Goal: Information Seeking & Learning: Learn about a topic

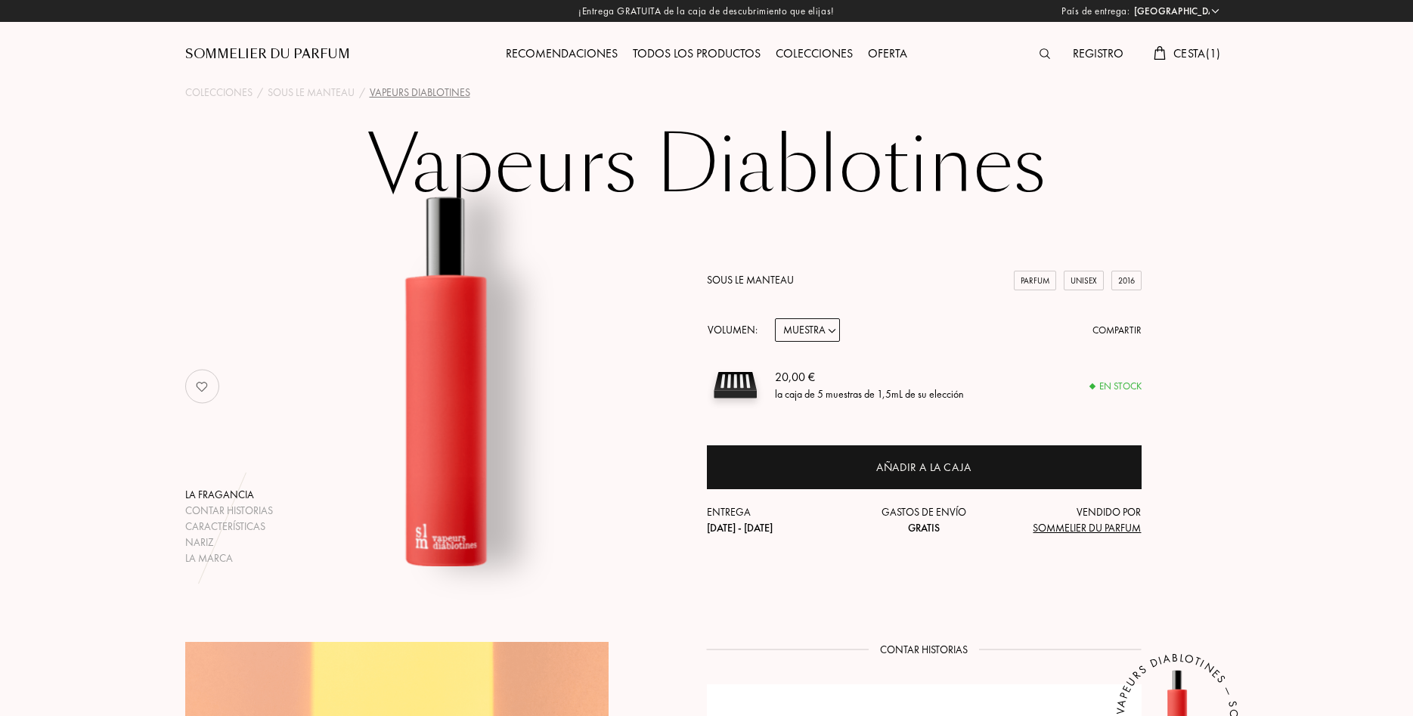
select select "FR"
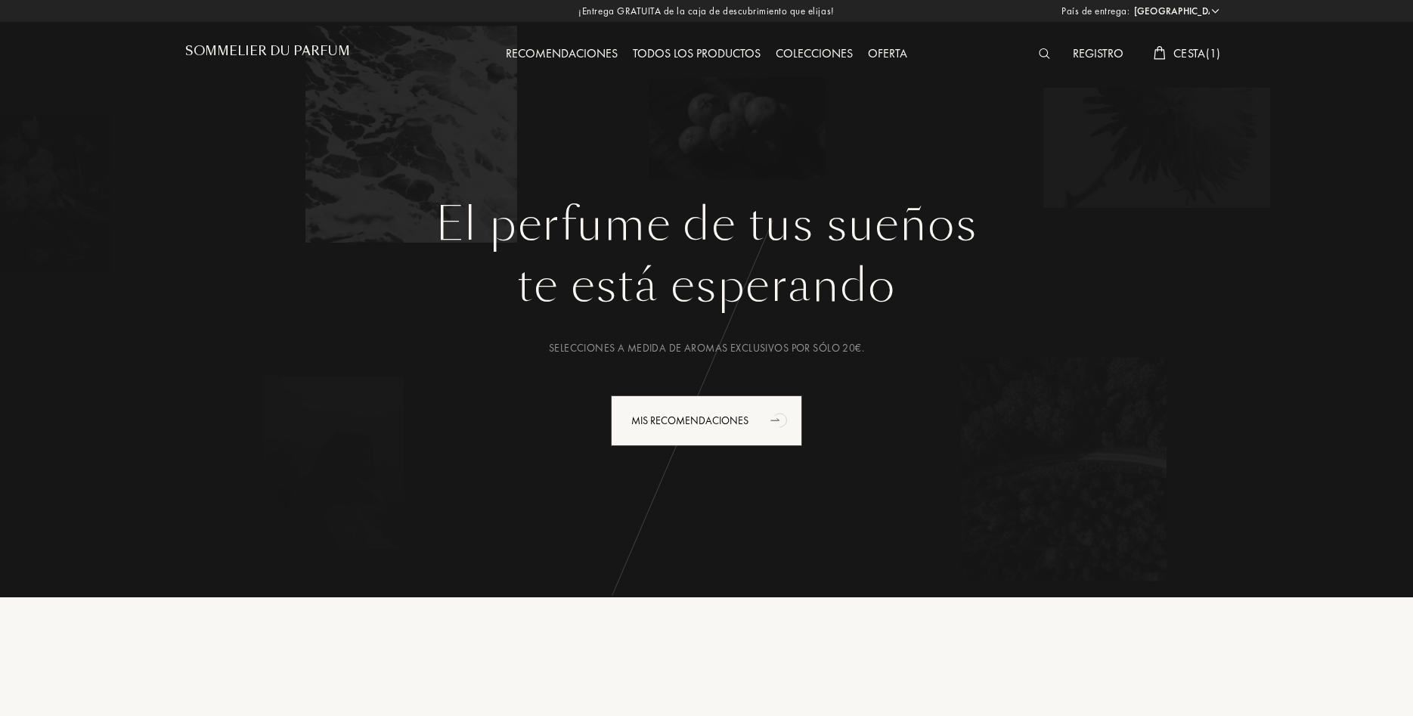
select select "FR"
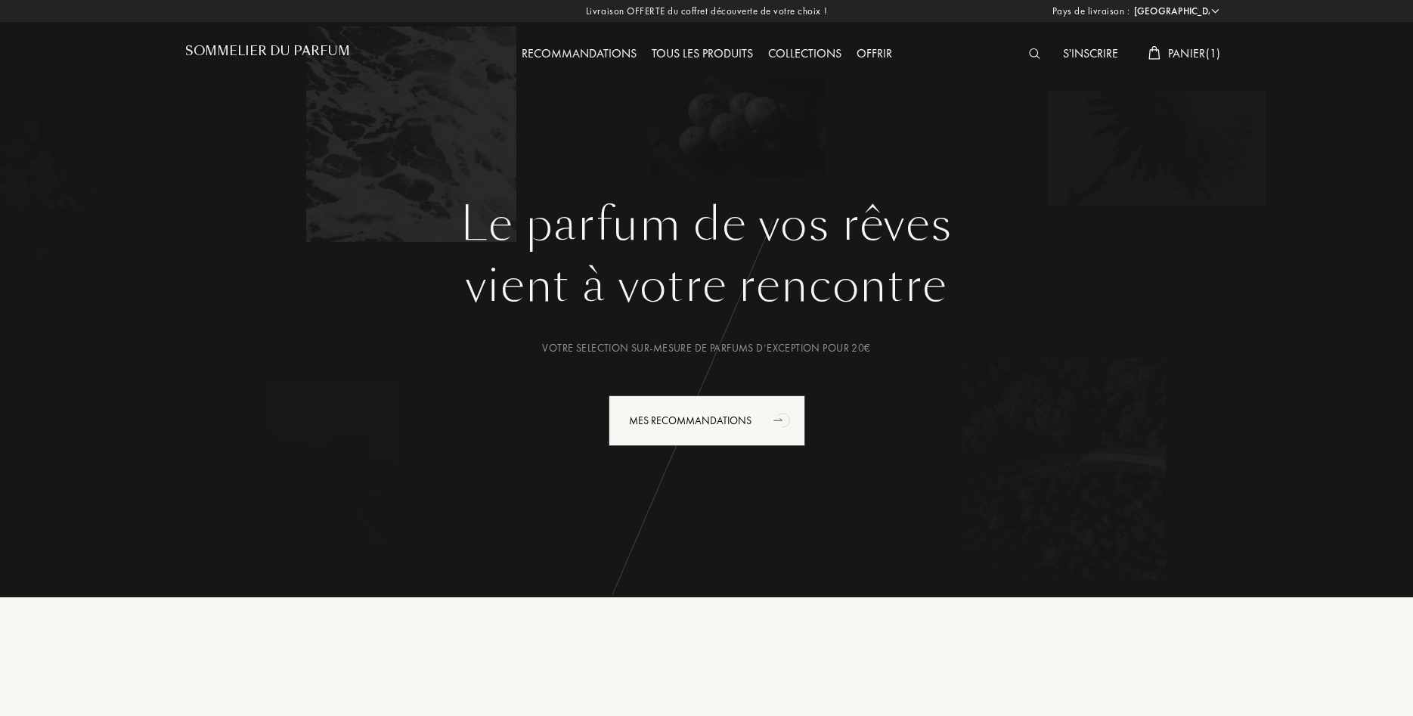
select select "FR"
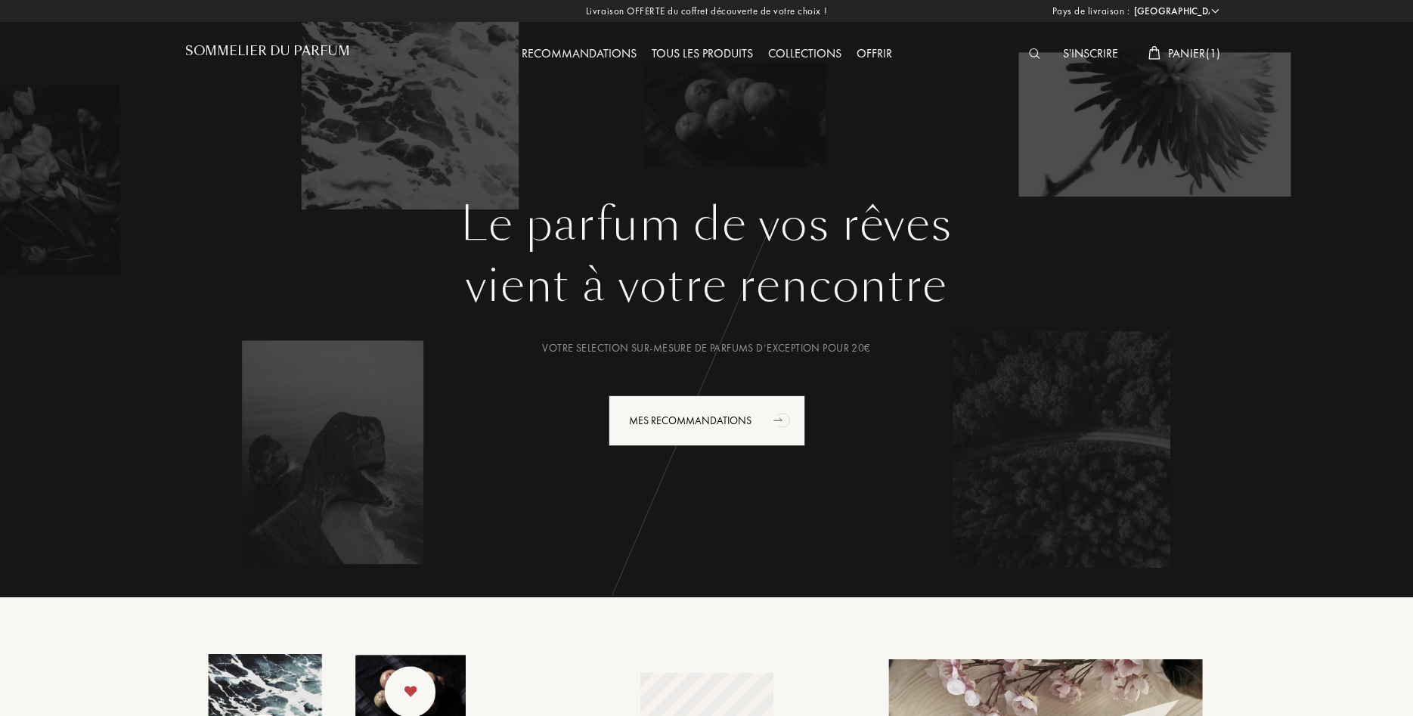
click at [691, 60] on div "Tous les produits" at bounding box center [702, 55] width 116 height 20
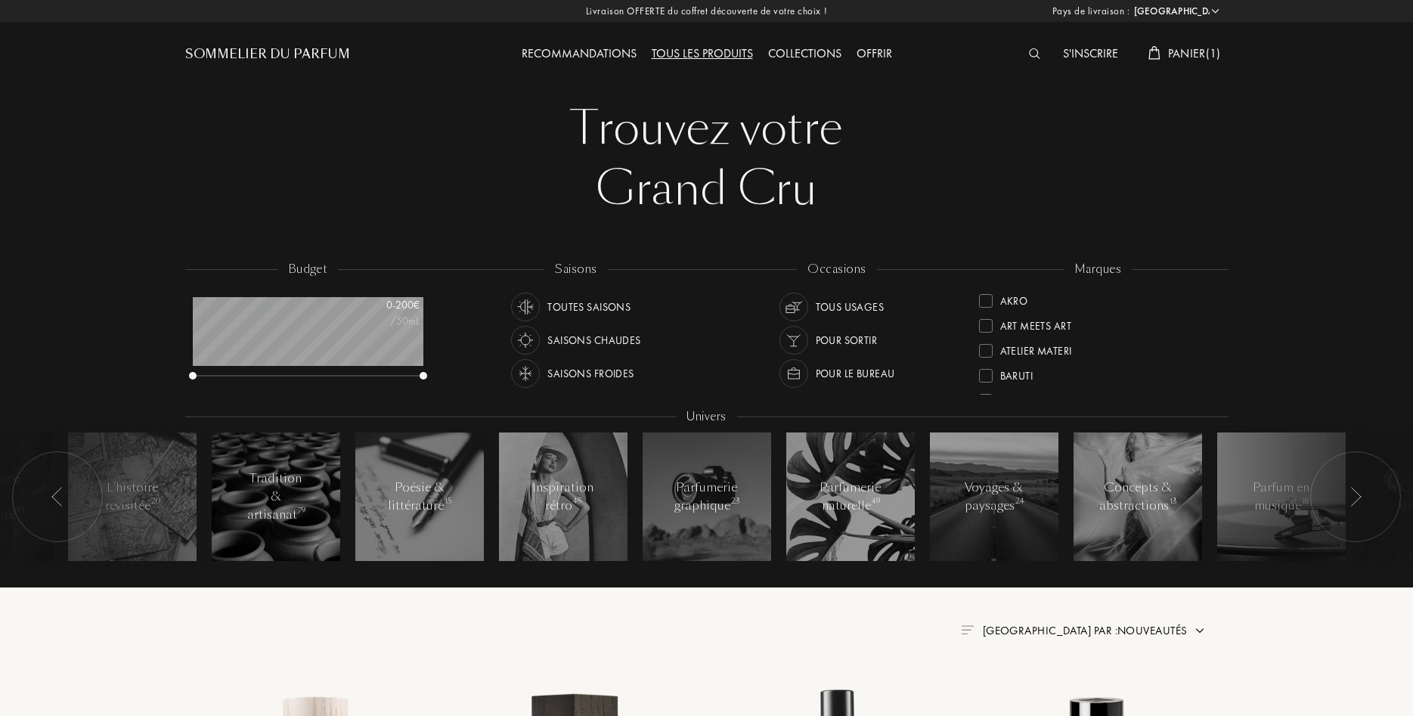
select select "FR"
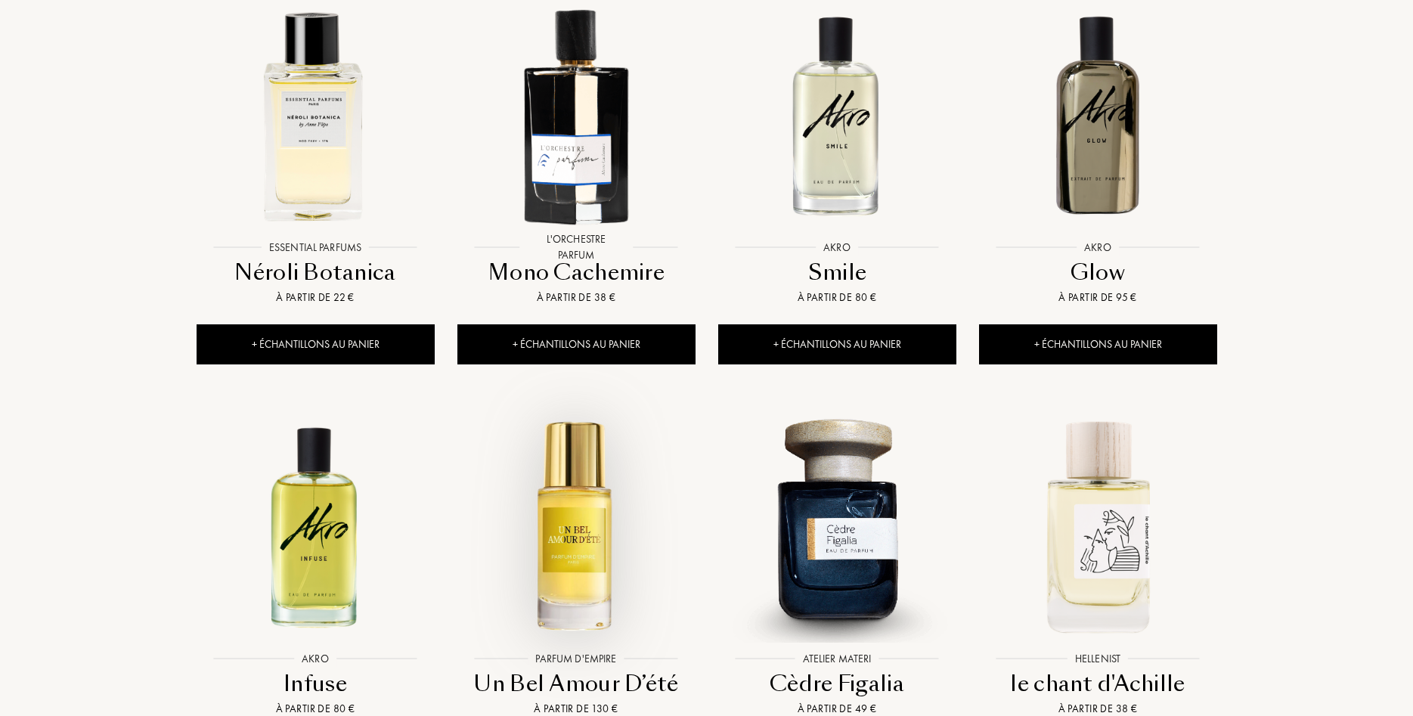
scroll to position [1542, 0]
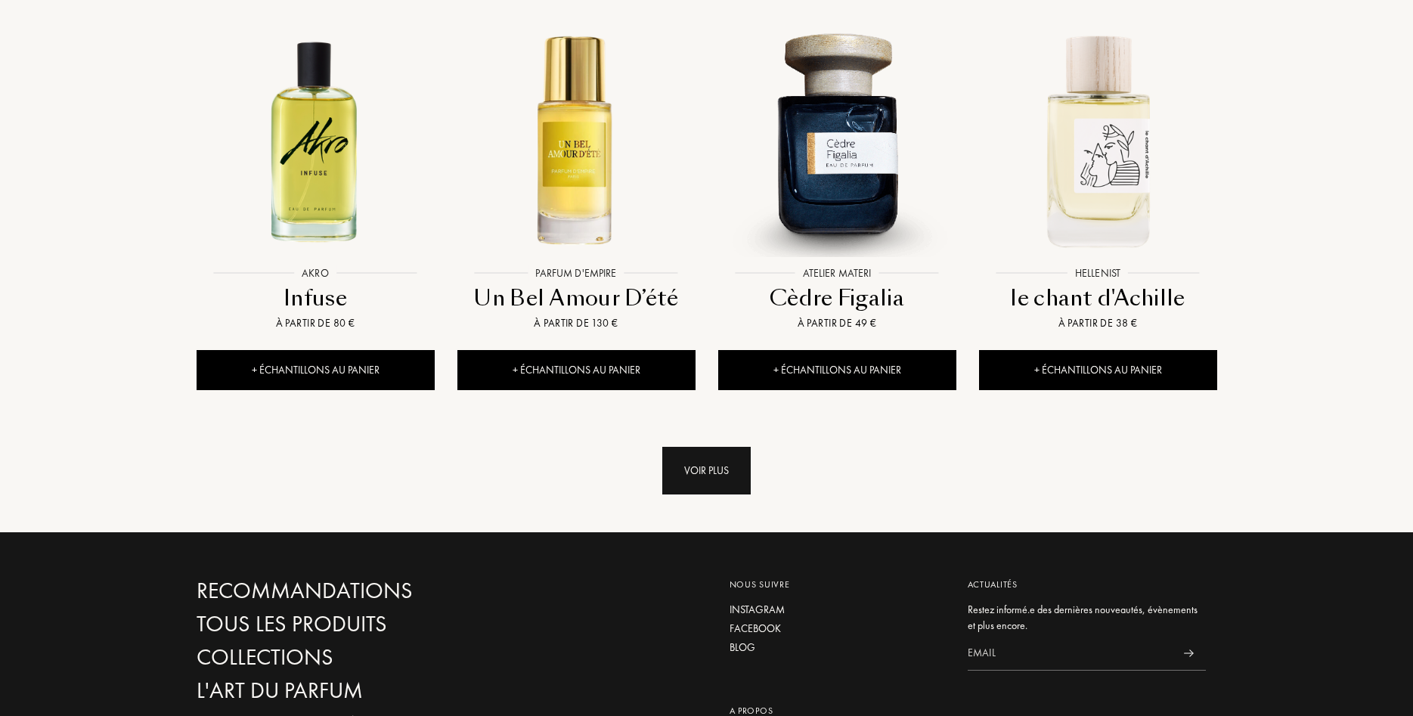
click at [726, 447] on div "Voir plus" at bounding box center [706, 471] width 88 height 48
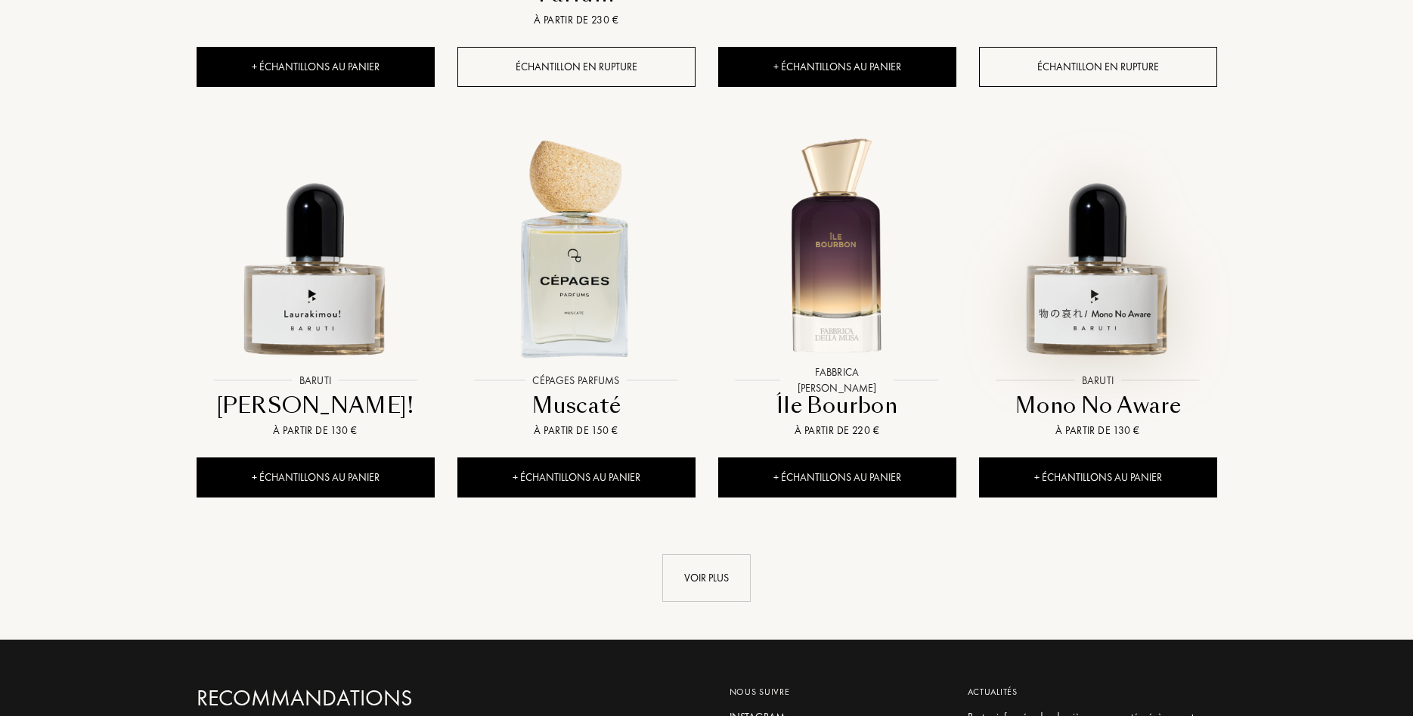
scroll to position [2776, 0]
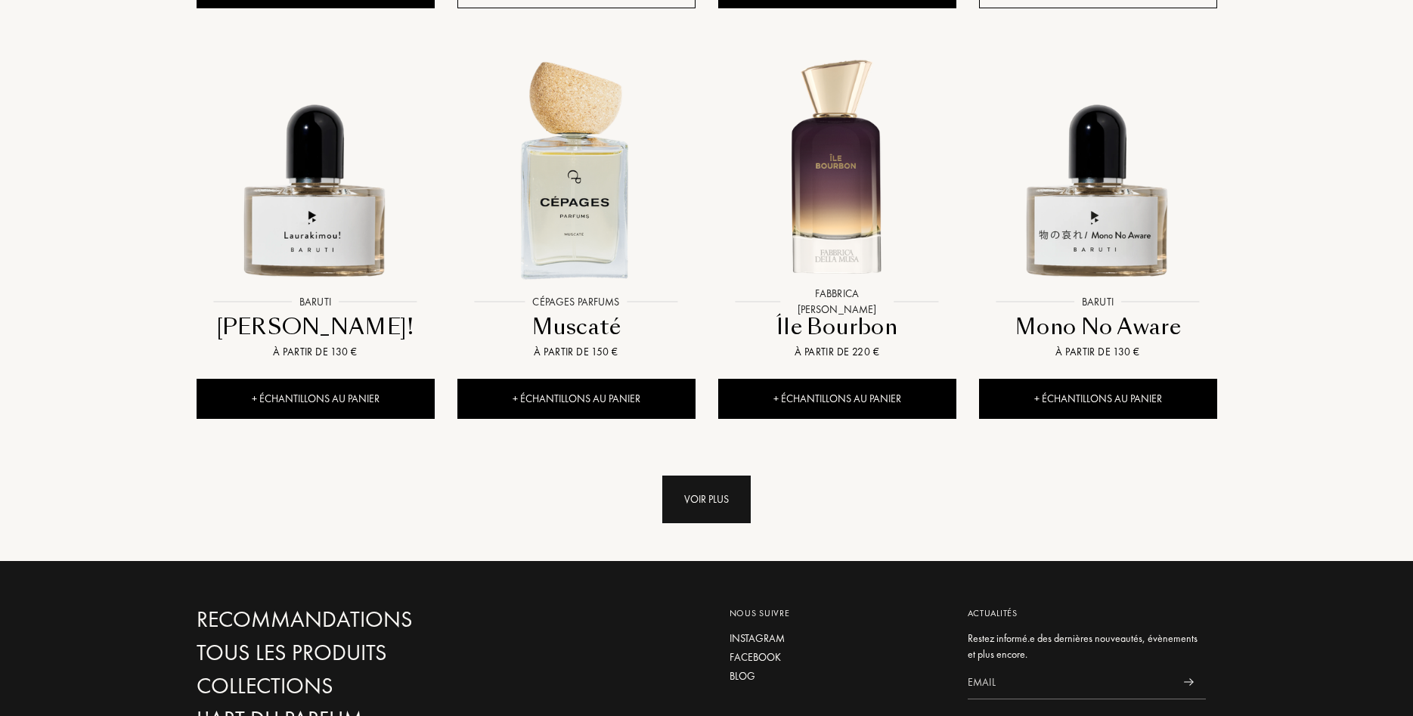
click at [728, 476] on div "Voir plus" at bounding box center [706, 500] width 88 height 48
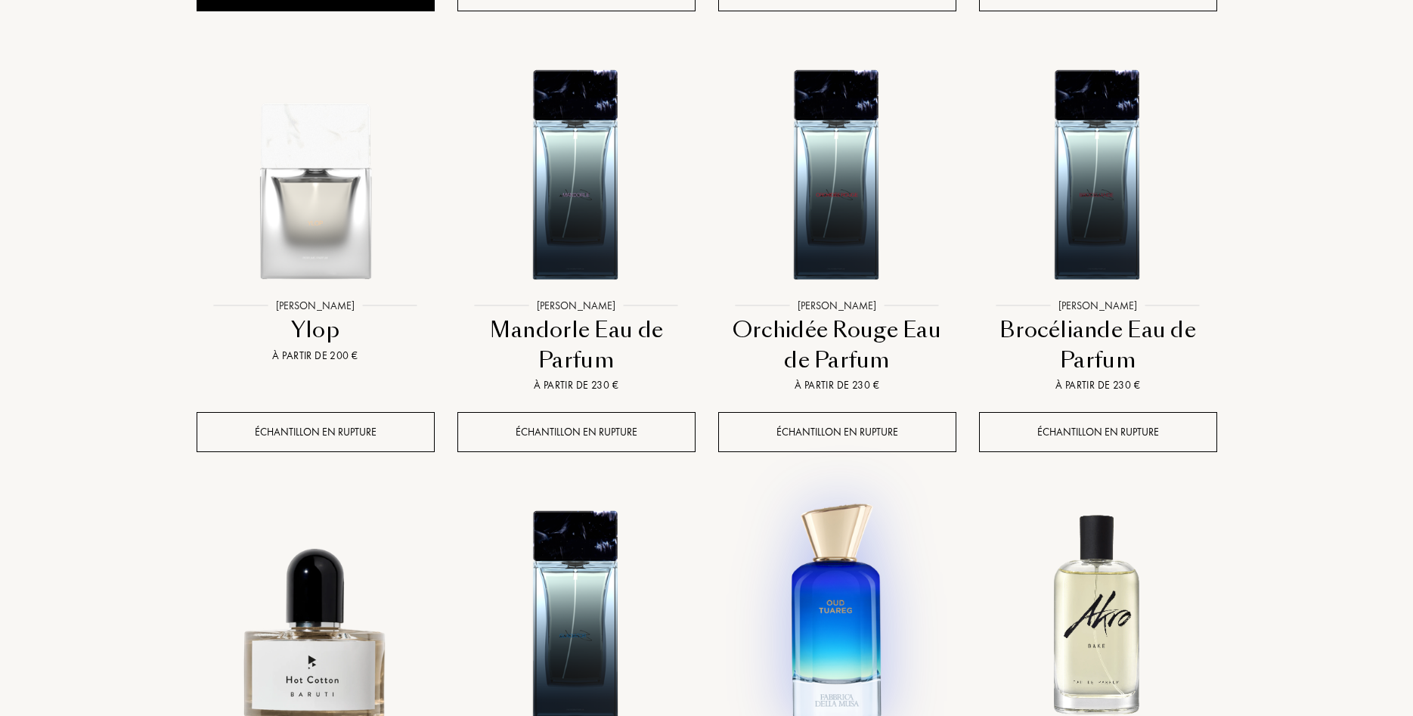
scroll to position [3933, 0]
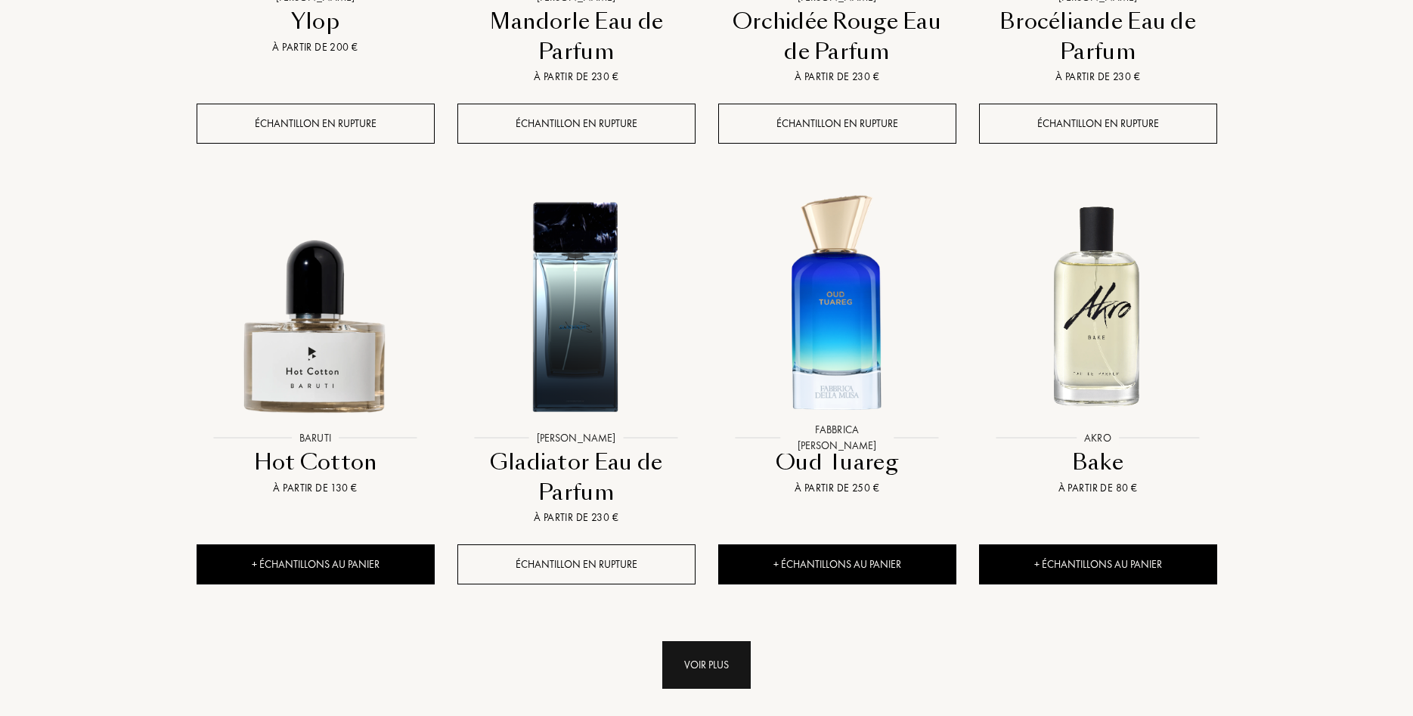
click at [732, 641] on div "Voir plus" at bounding box center [706, 665] width 88 height 48
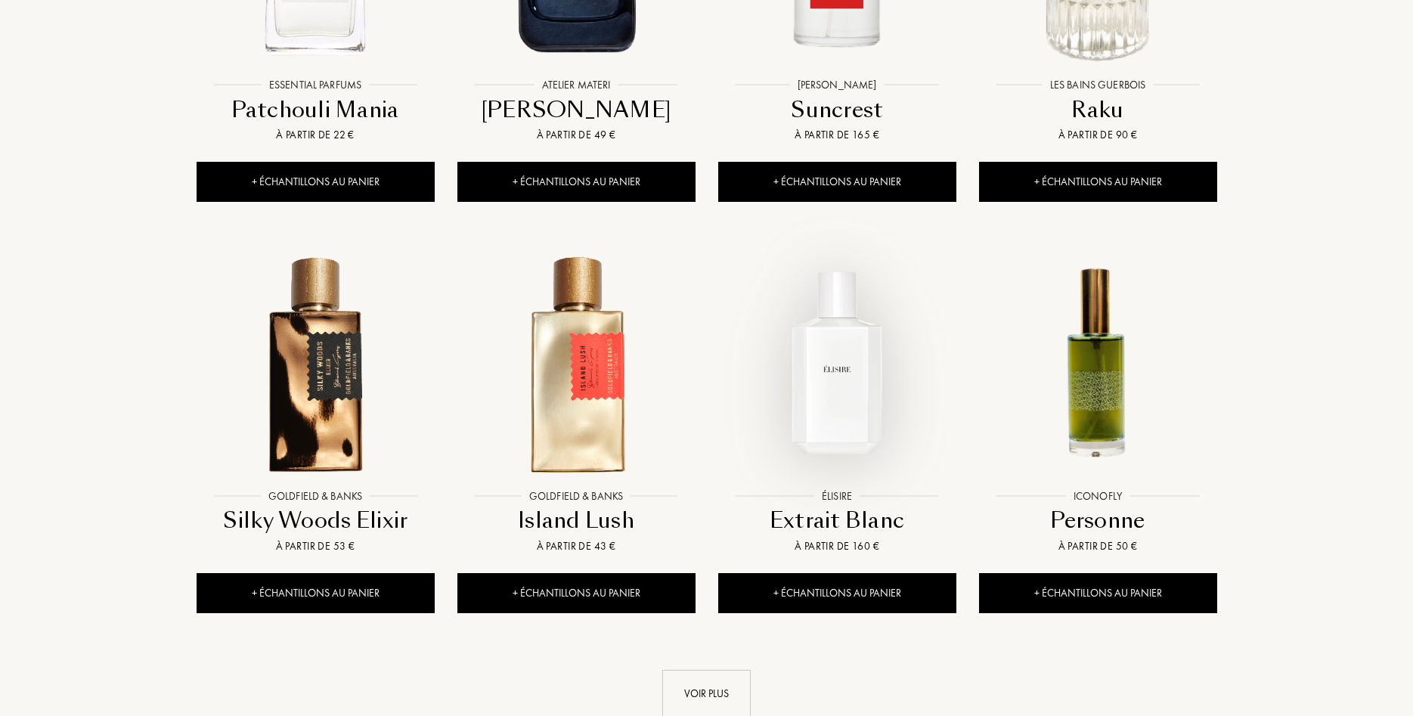
scroll to position [5167, 0]
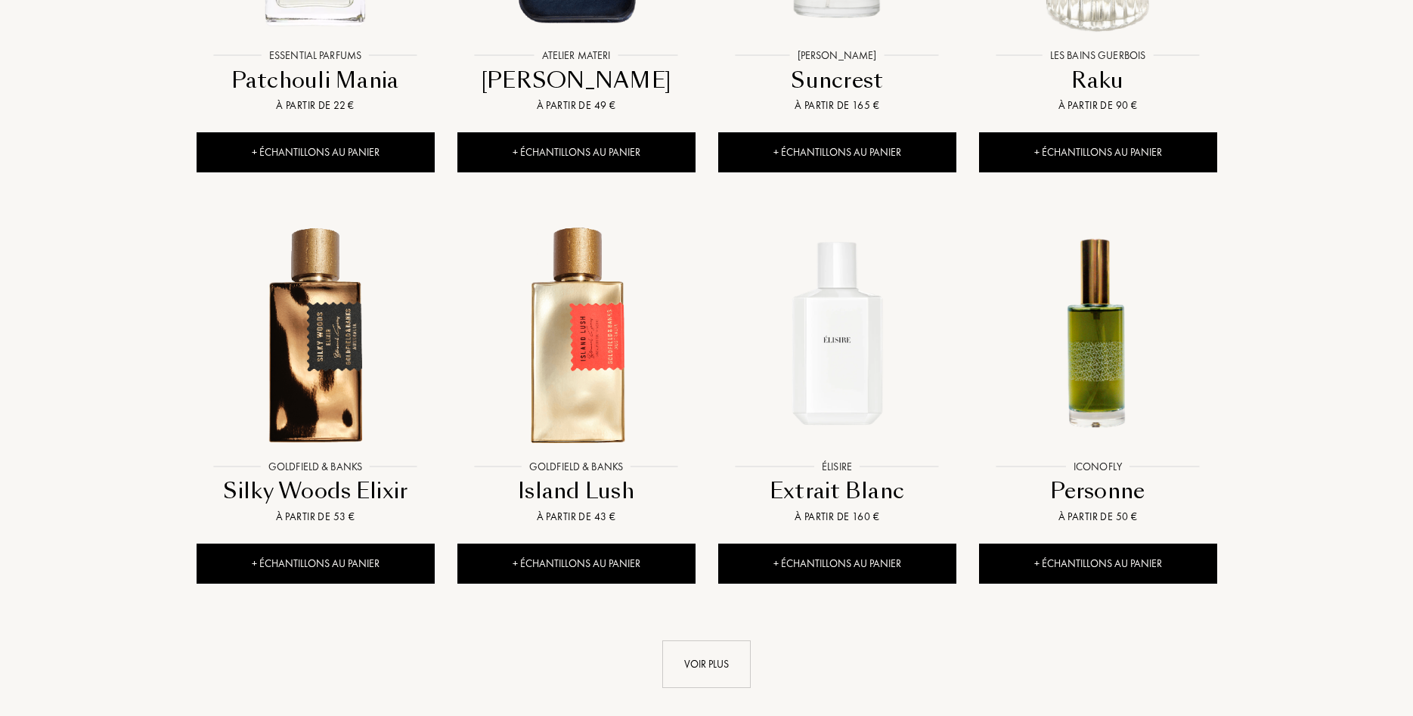
click at [722, 640] on div "Voir plus" at bounding box center [706, 664] width 88 height 48
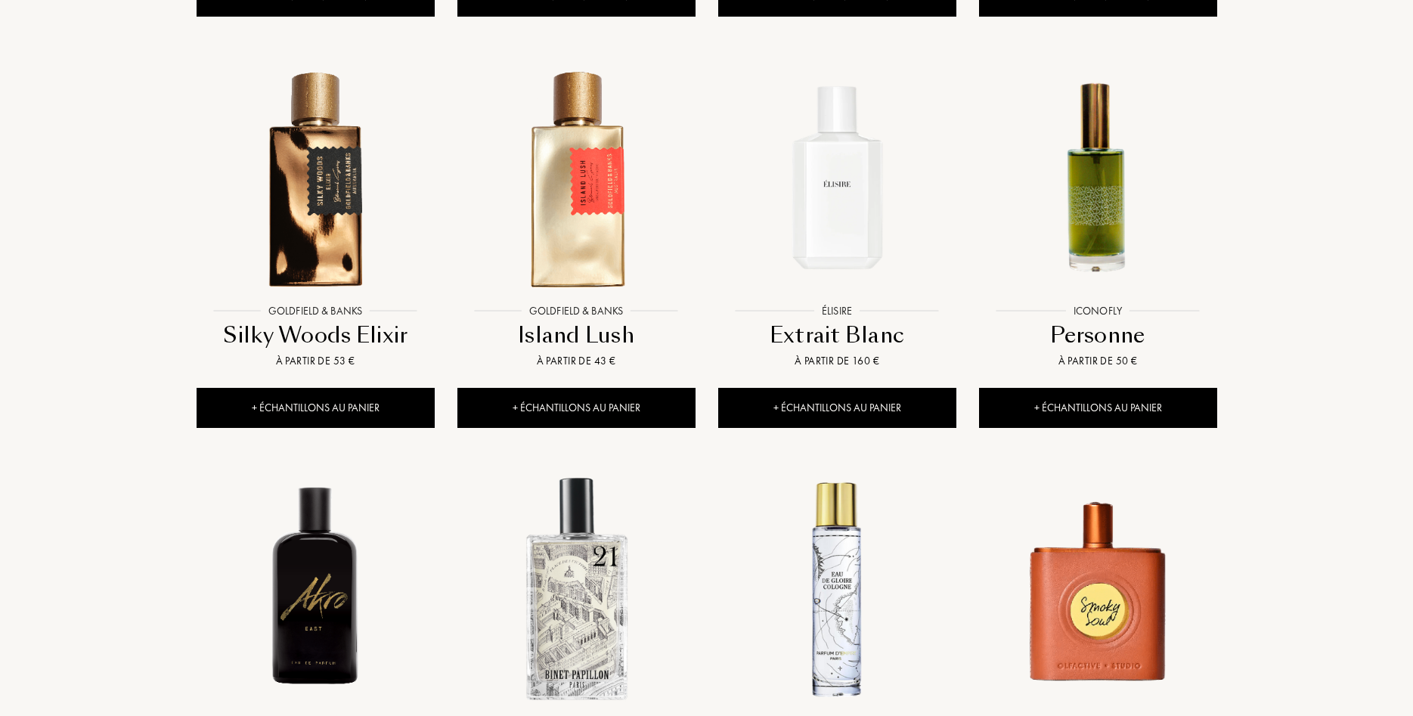
scroll to position [5399, 0]
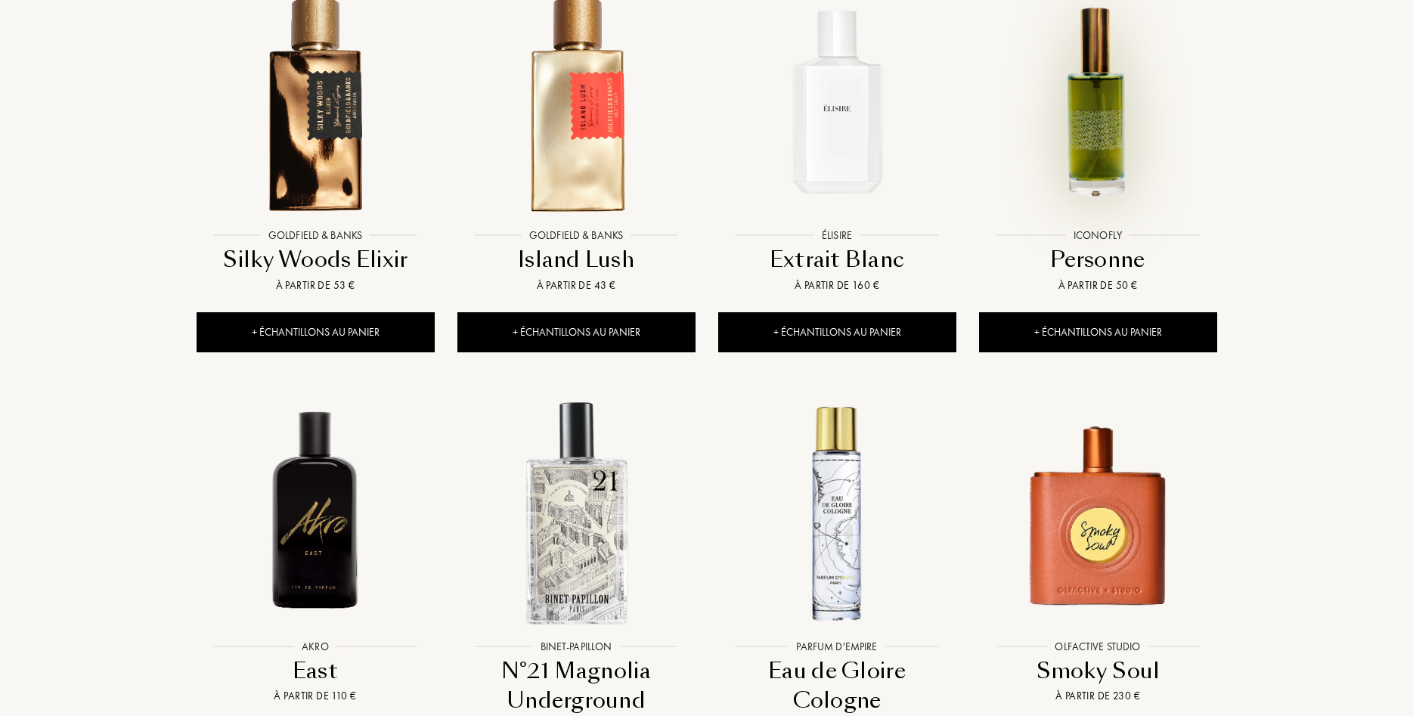
click at [1100, 72] on img at bounding box center [1098, 101] width 235 height 235
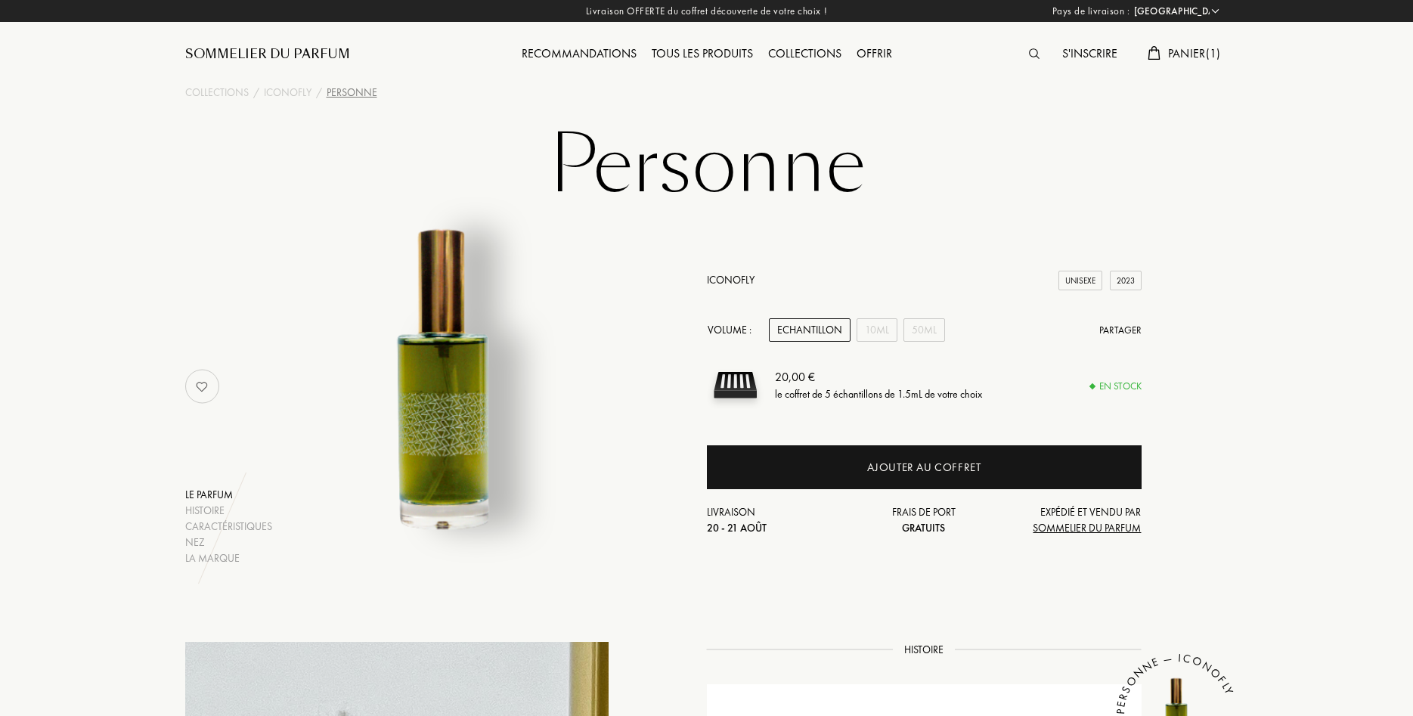
select select "FR"
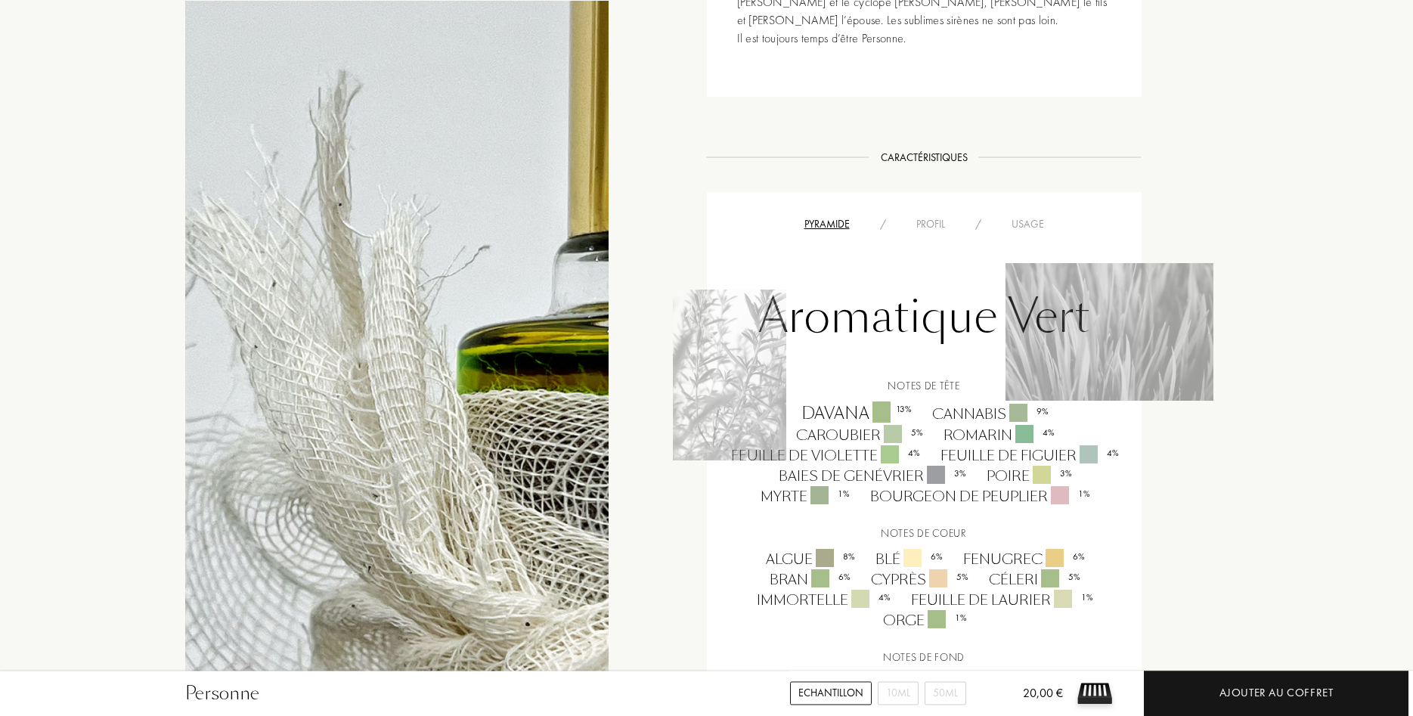
scroll to position [925, 0]
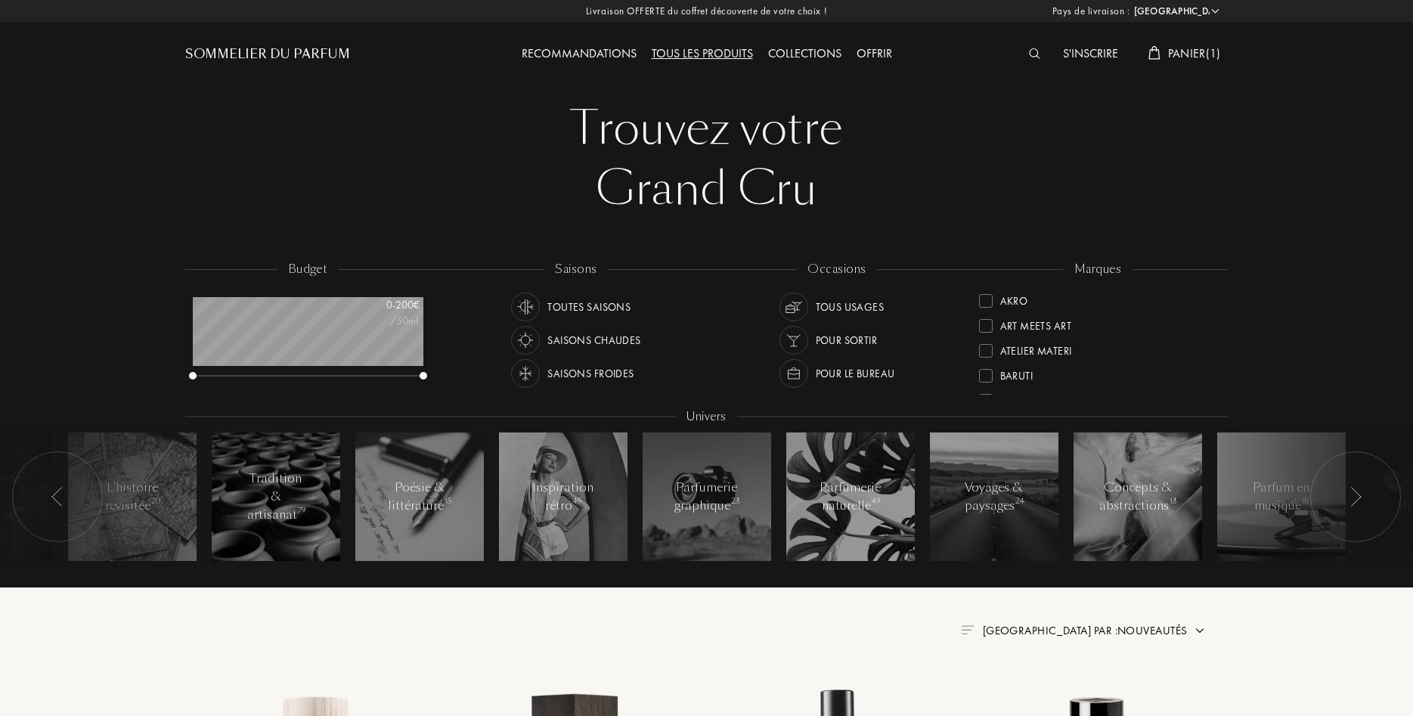
select select "FR"
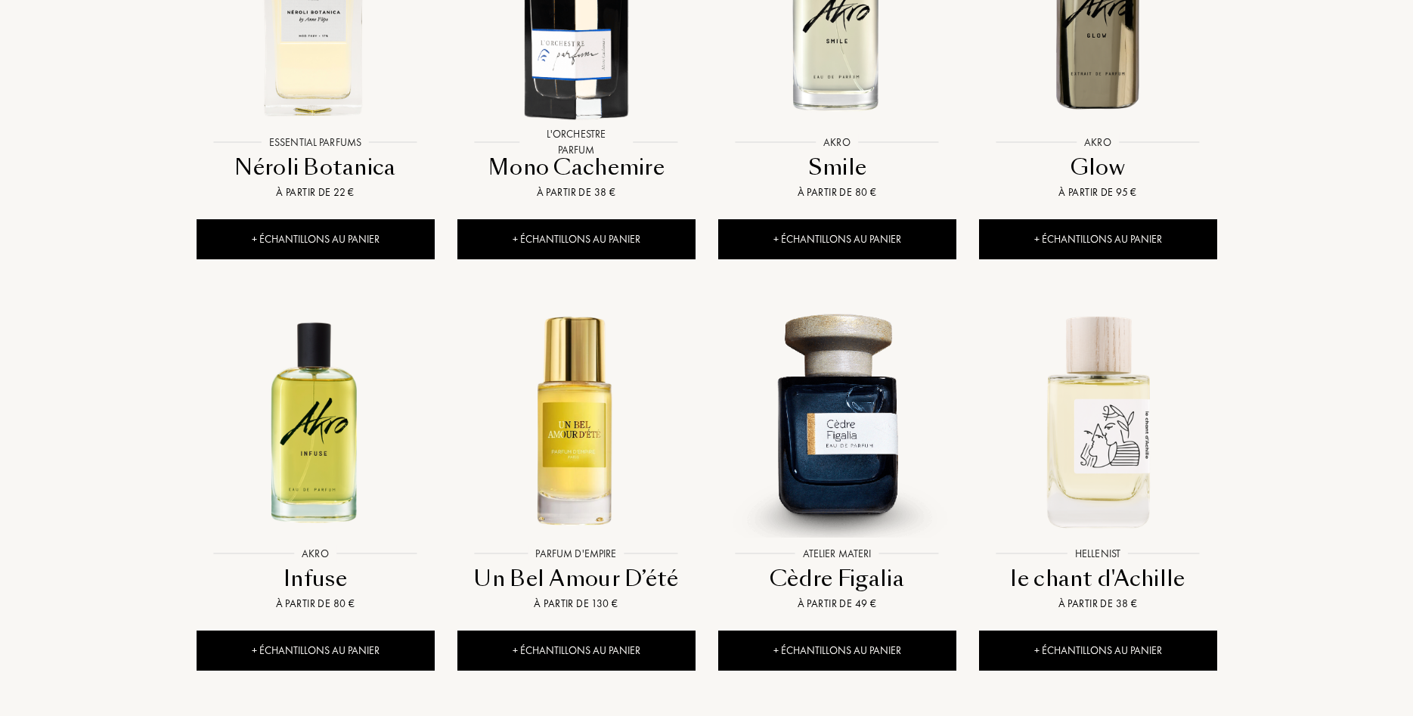
scroll to position [1542, 0]
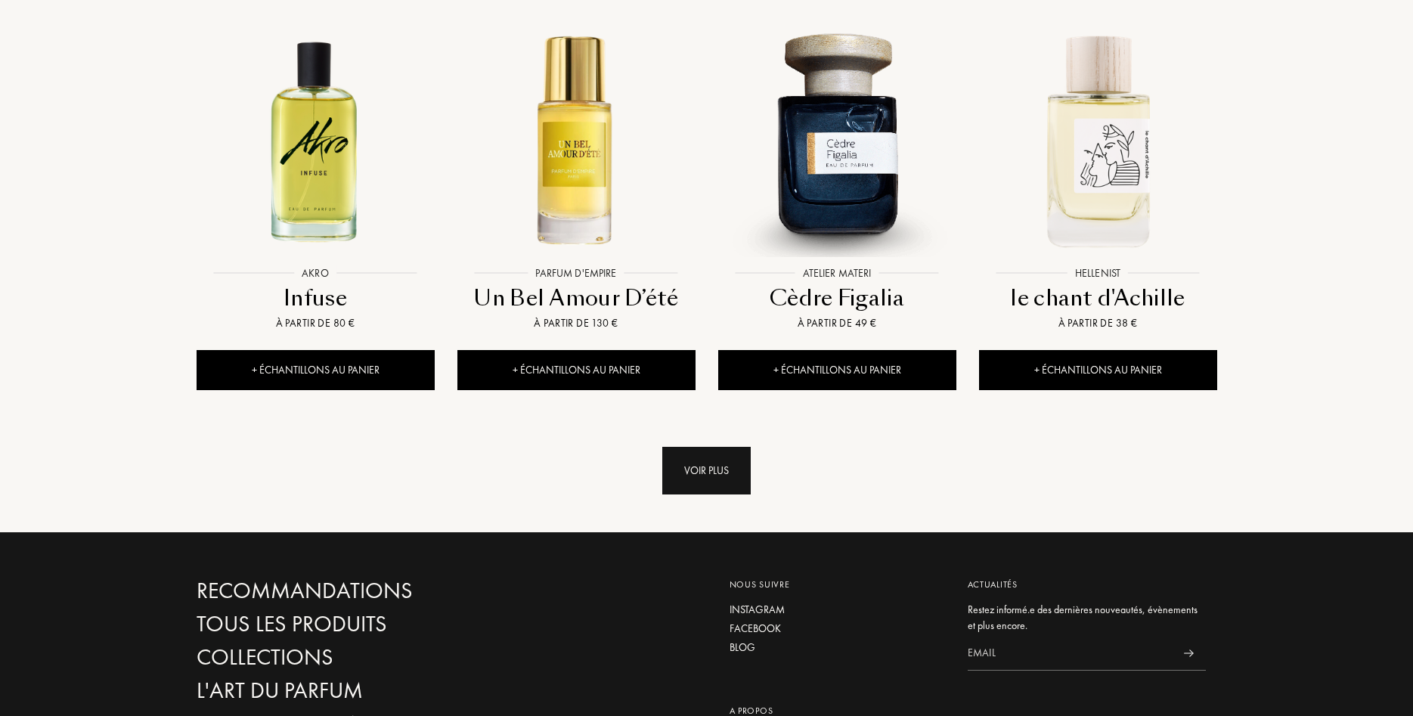
click at [712, 447] on div "Voir plus" at bounding box center [706, 471] width 88 height 48
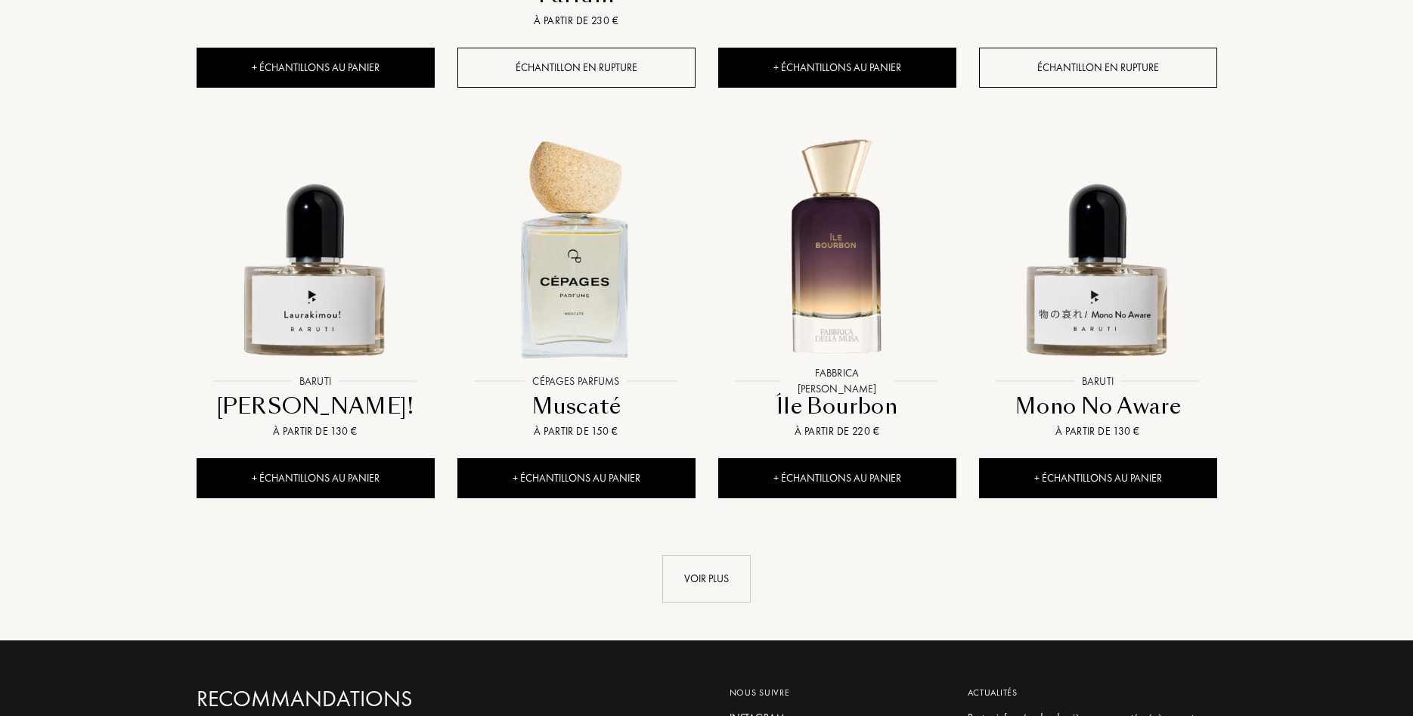
scroll to position [2699, 0]
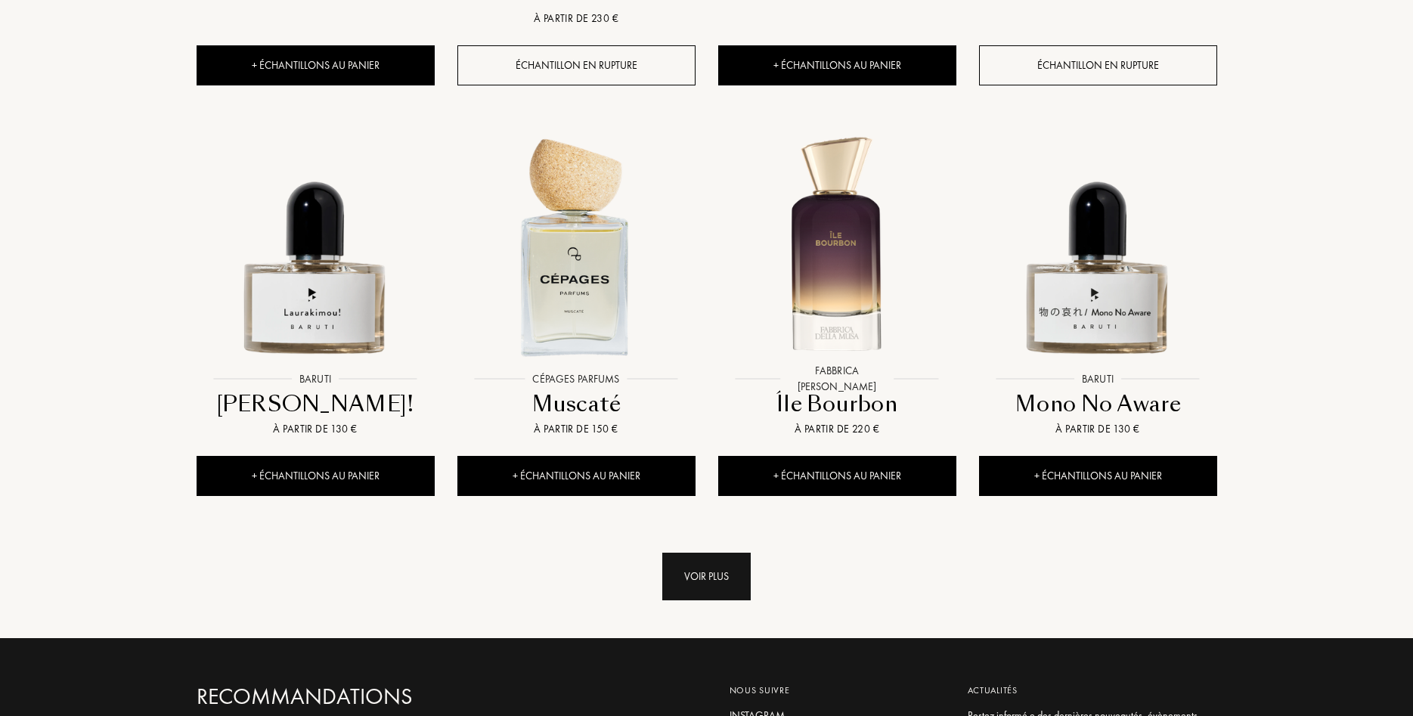
click at [692, 553] on div "Voir plus" at bounding box center [706, 577] width 88 height 48
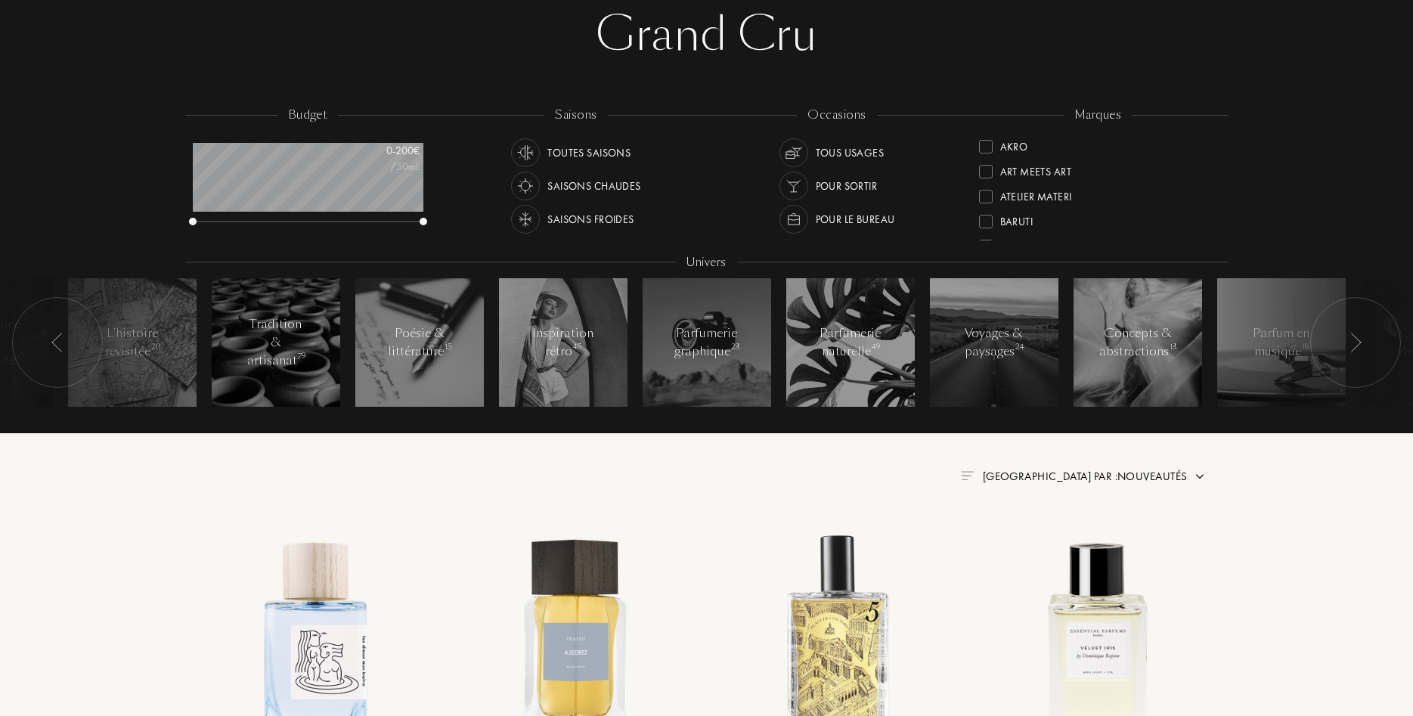
scroll to position [0, 0]
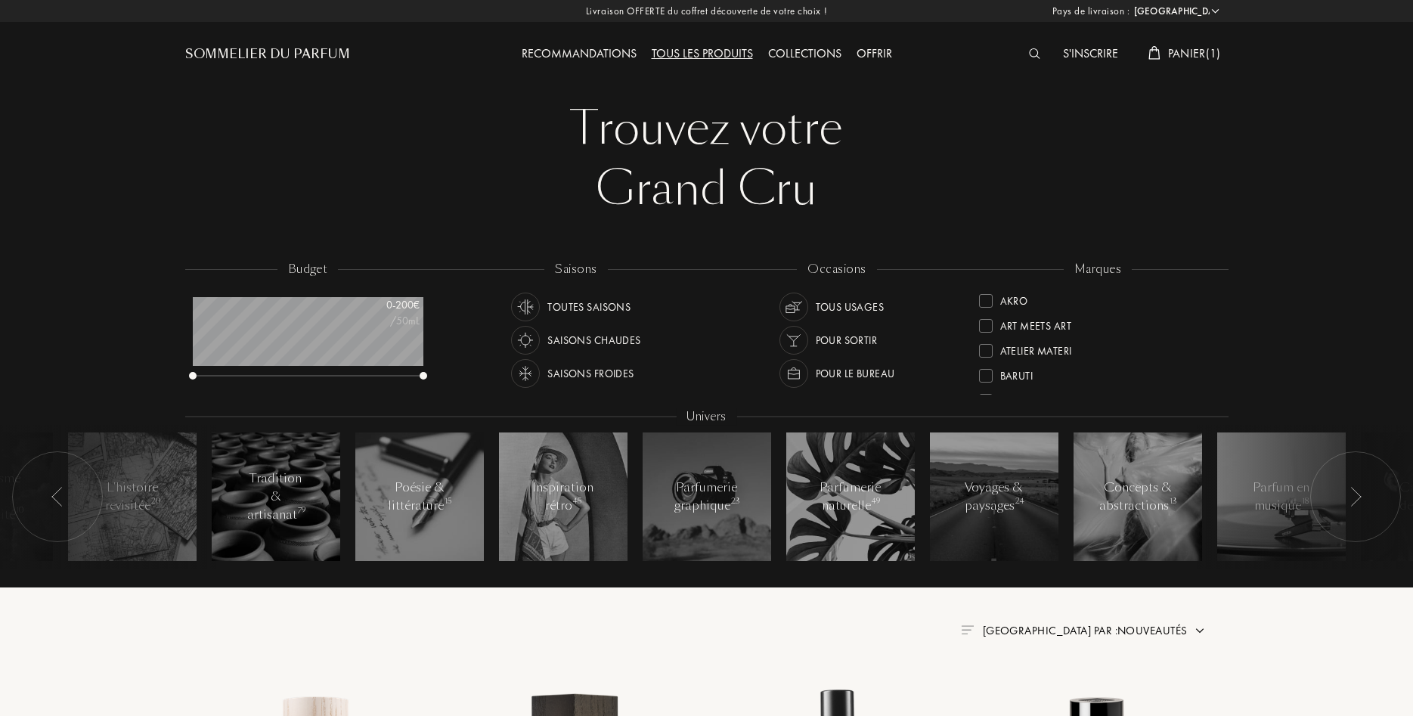
click at [1031, 48] on div at bounding box center [1039, 55] width 34 height 20
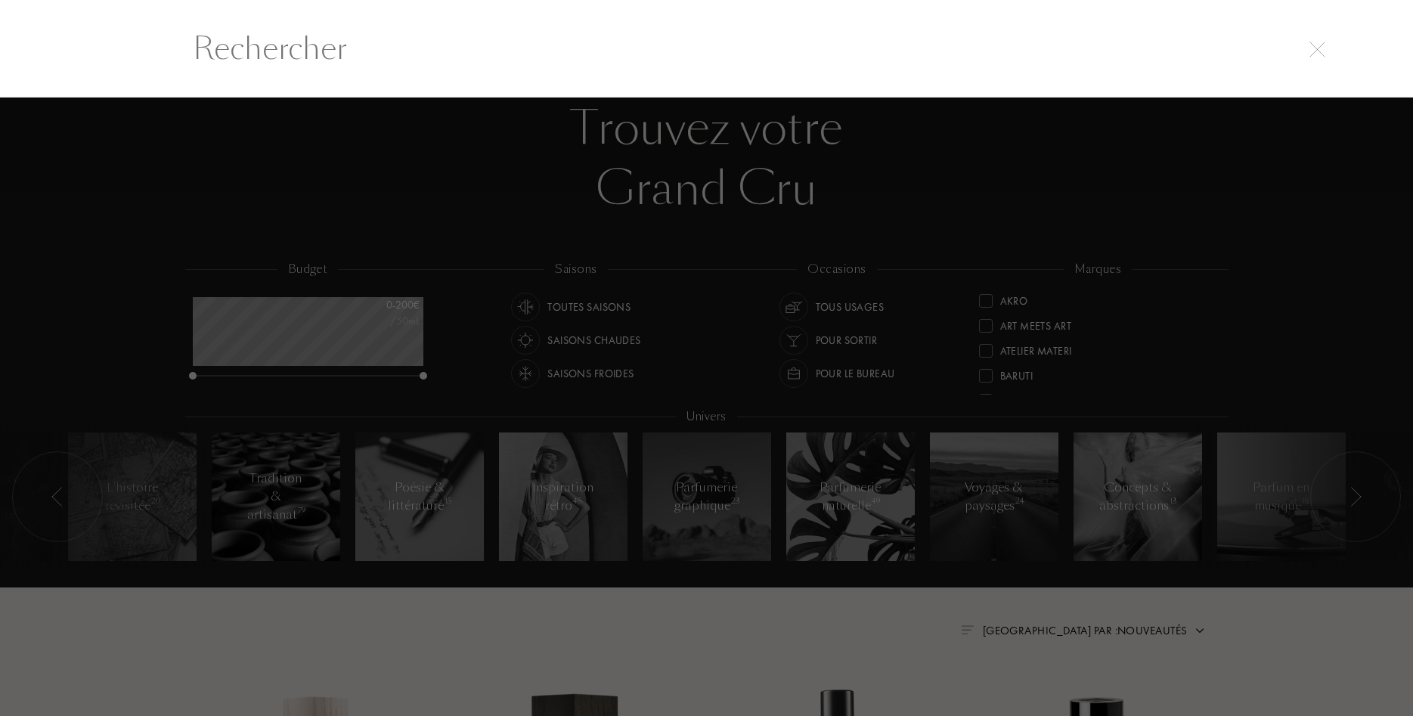
click at [1031, 56] on input "text" at bounding box center [707, 48] width 1089 height 45
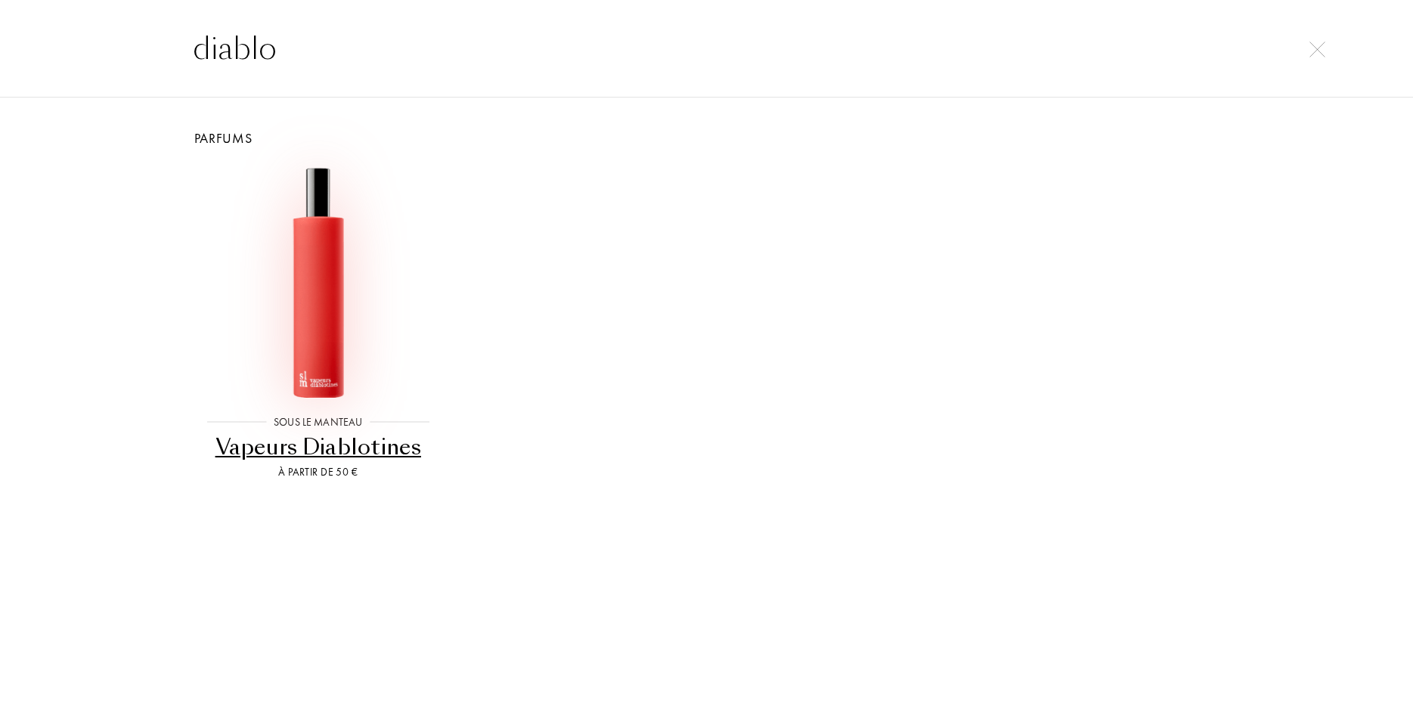
type input "diablo"
click at [313, 308] on img at bounding box center [318, 281] width 233 height 233
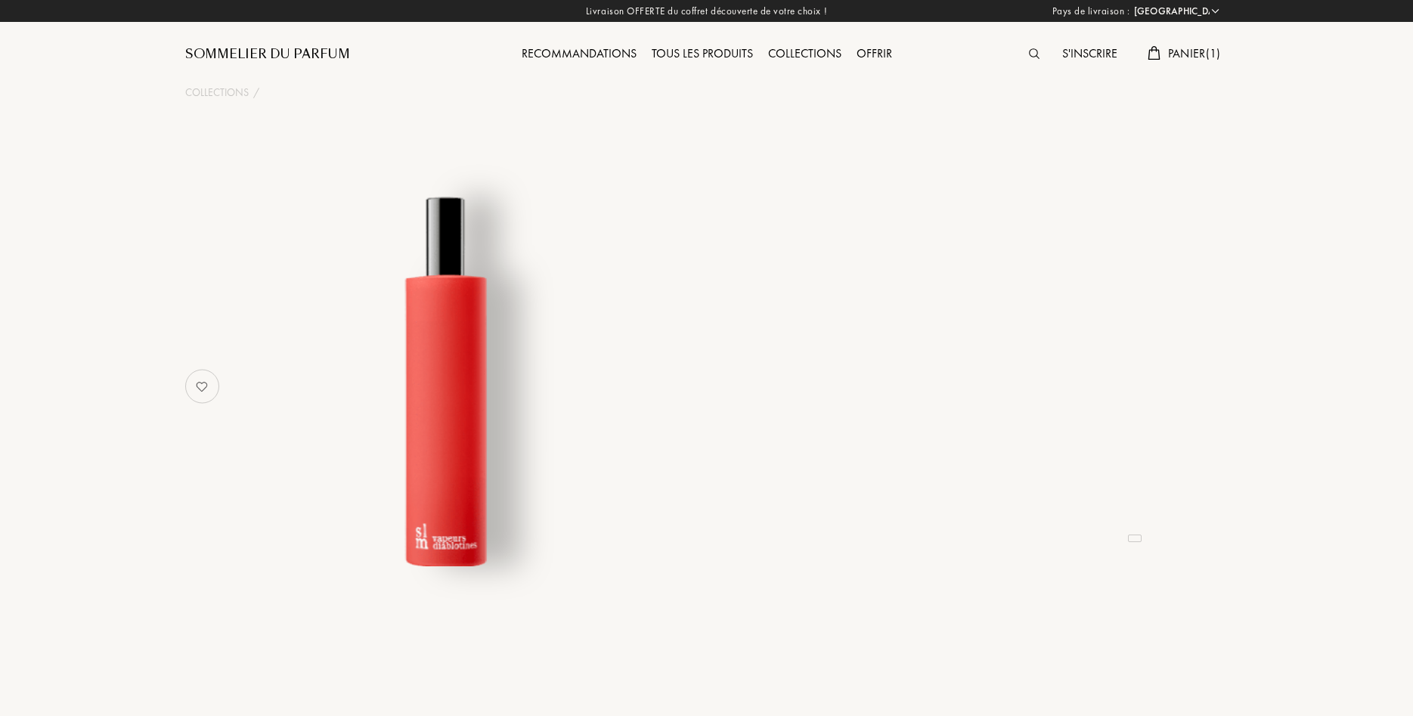
select select "FR"
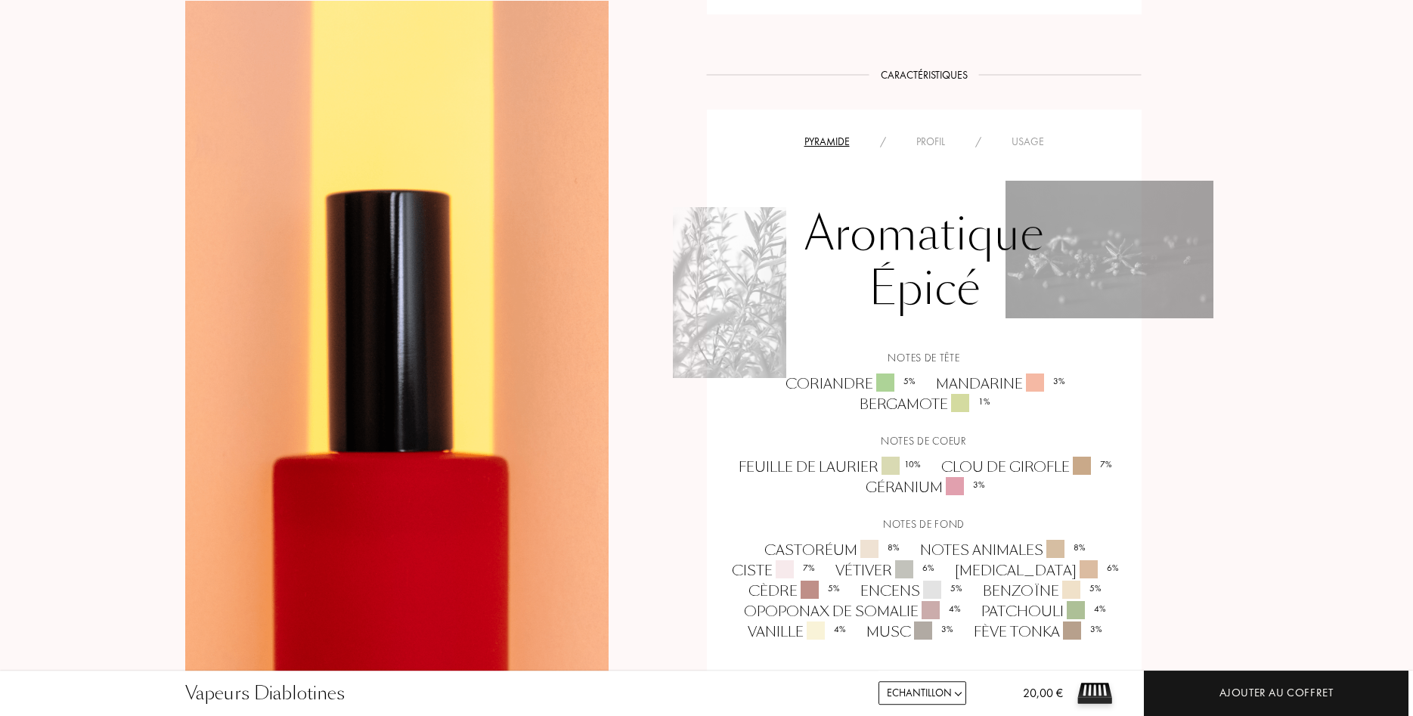
scroll to position [1080, 0]
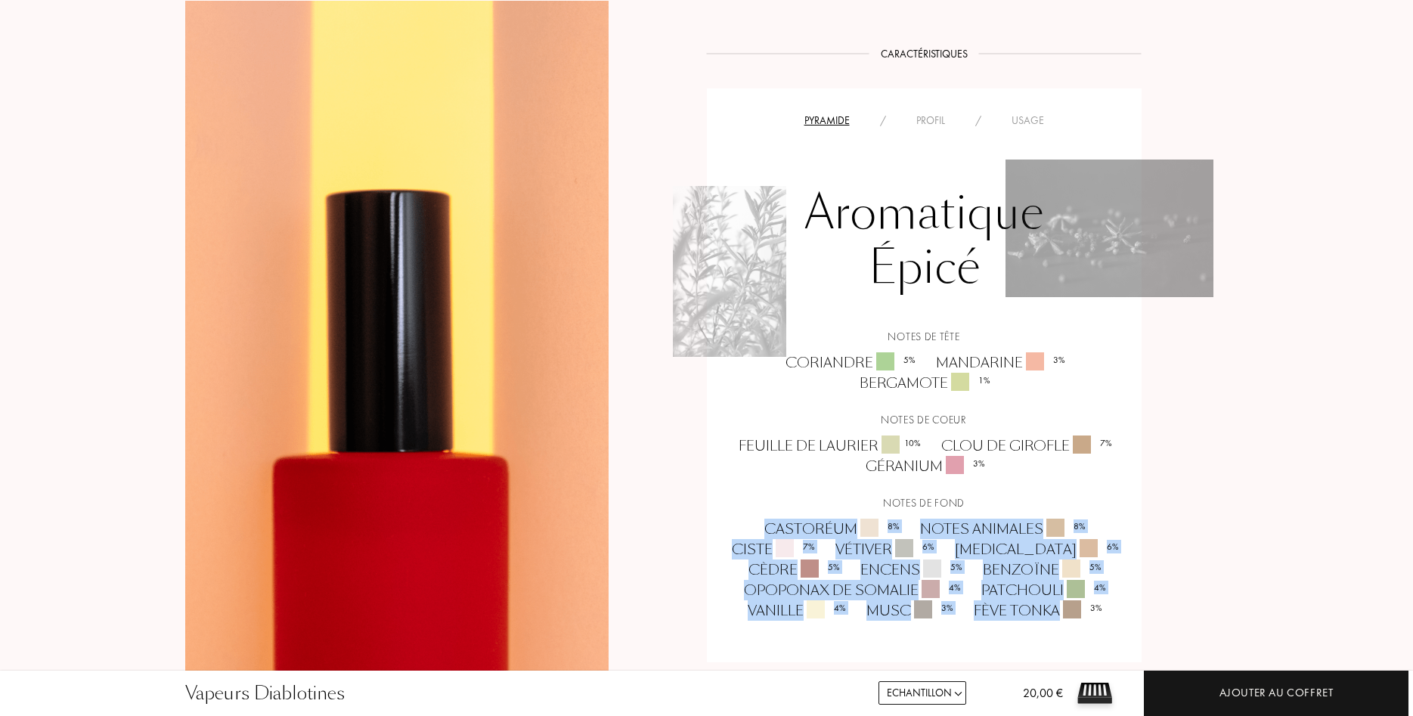
drag, startPoint x: 1058, startPoint y: 588, endPoint x: 712, endPoint y: 501, distance: 356.9
click at [712, 501] on div "Pyramide / Profil / Usage Aromatique Épicé Notes de tête Coriandre 5 % Mandarin…" at bounding box center [924, 375] width 435 height 574
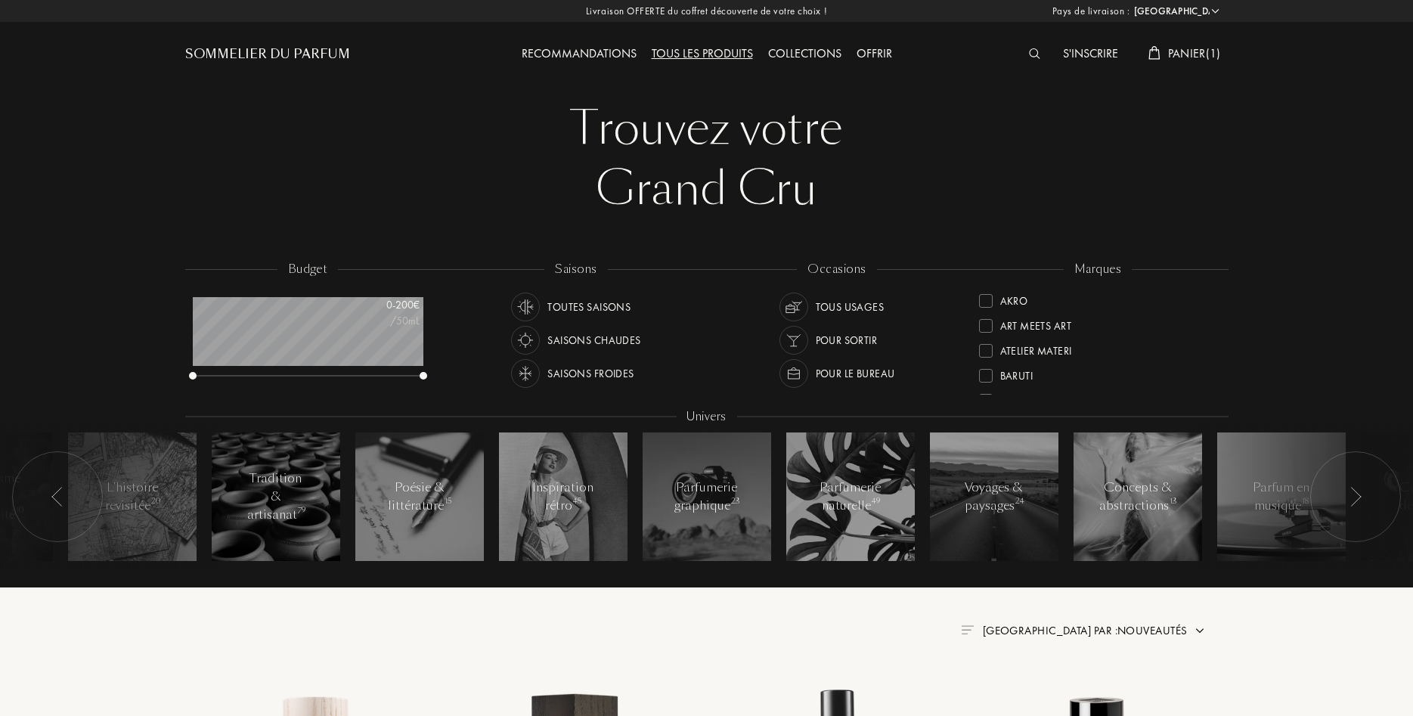
select select "FR"
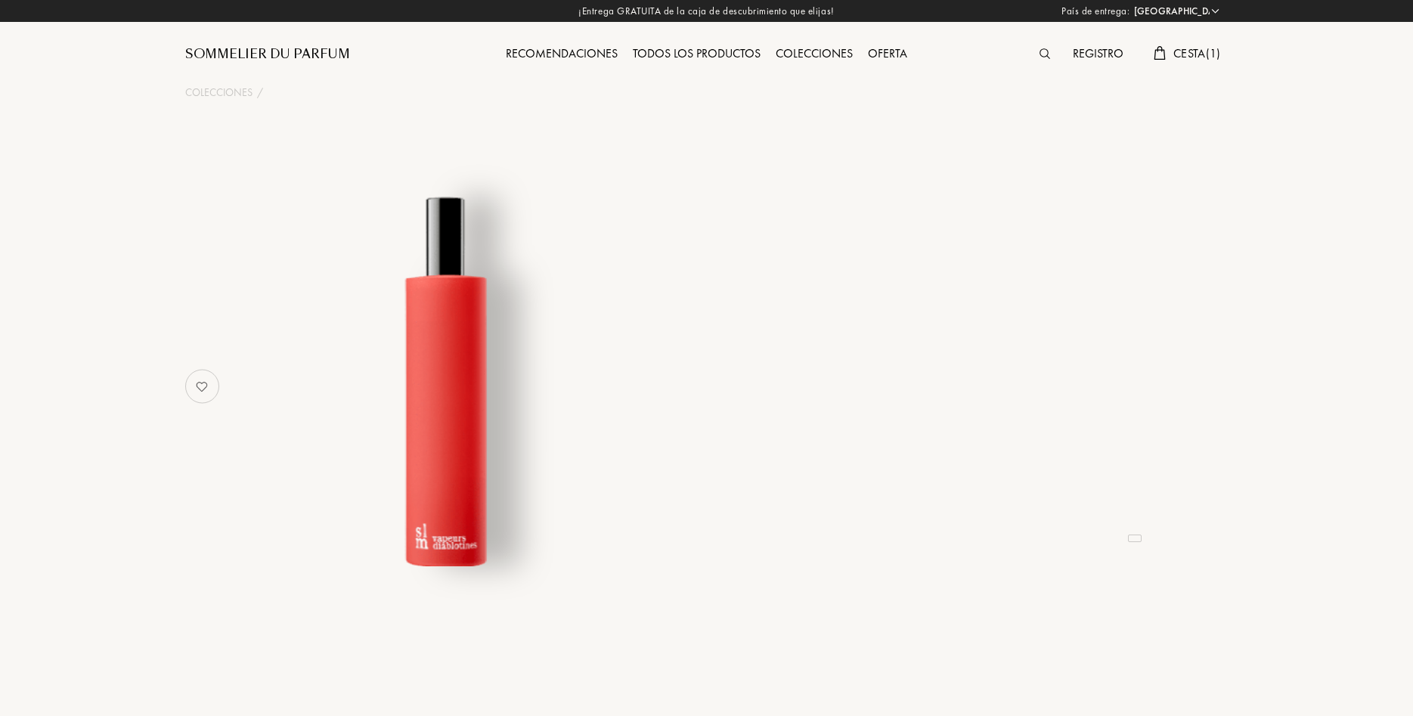
select select "FR"
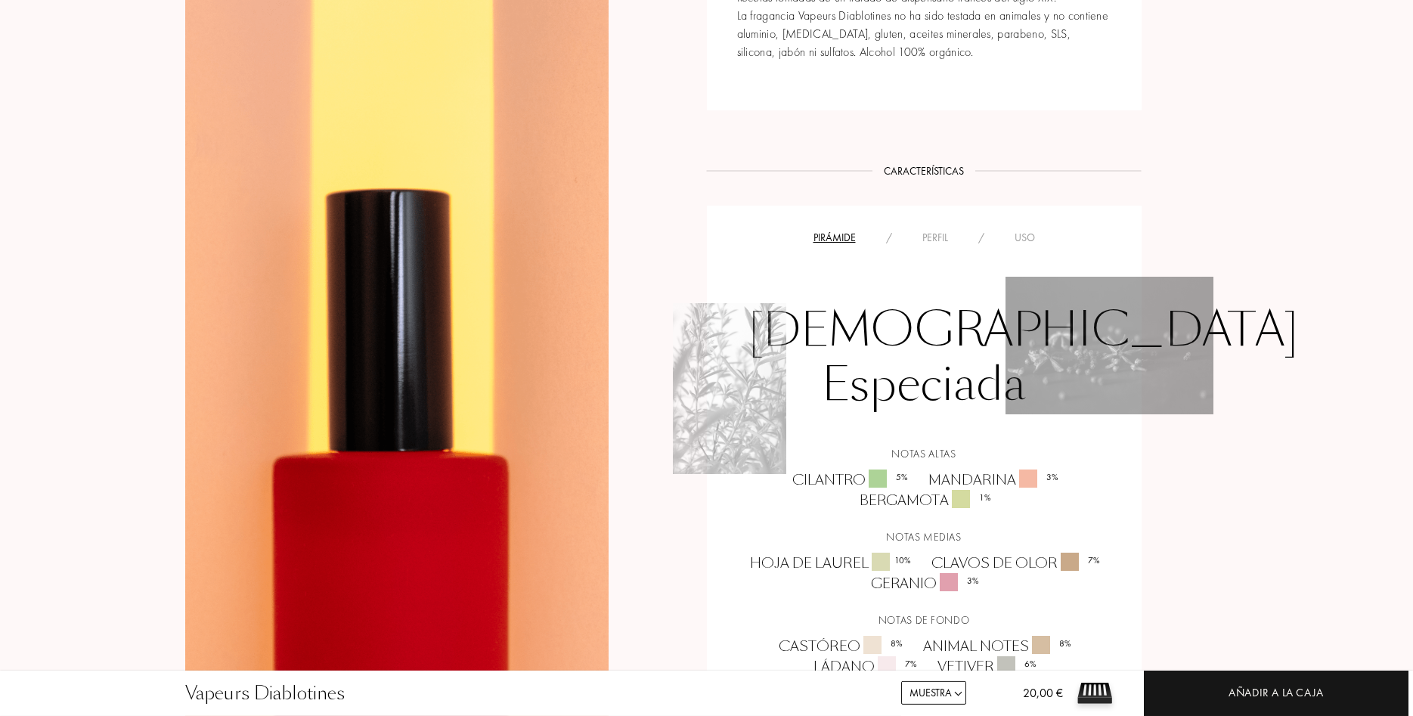
scroll to position [1080, 0]
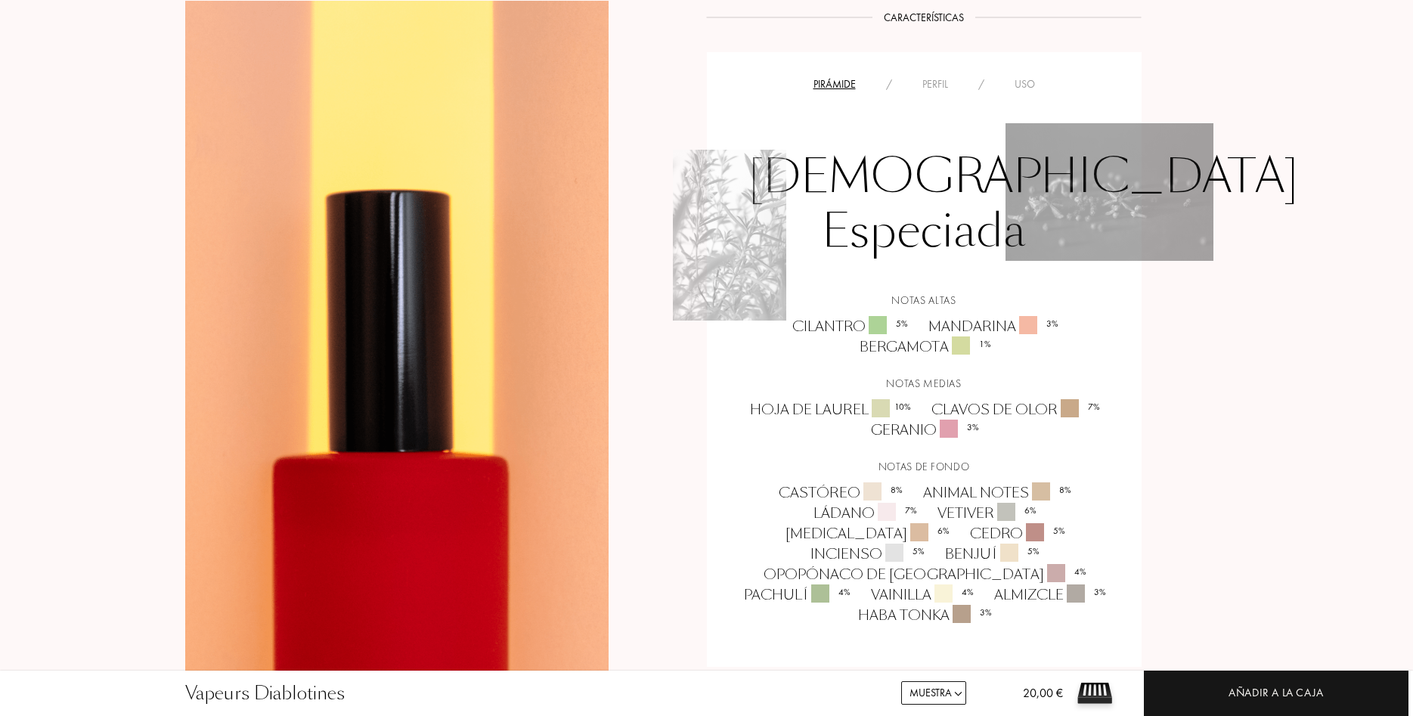
click at [913, 76] on div "Pirámide / Perfil / Uso" at bounding box center [924, 84] width 412 height 18
click at [914, 76] on div "Pirámide / Perfil / Uso" at bounding box center [924, 84] width 412 height 18
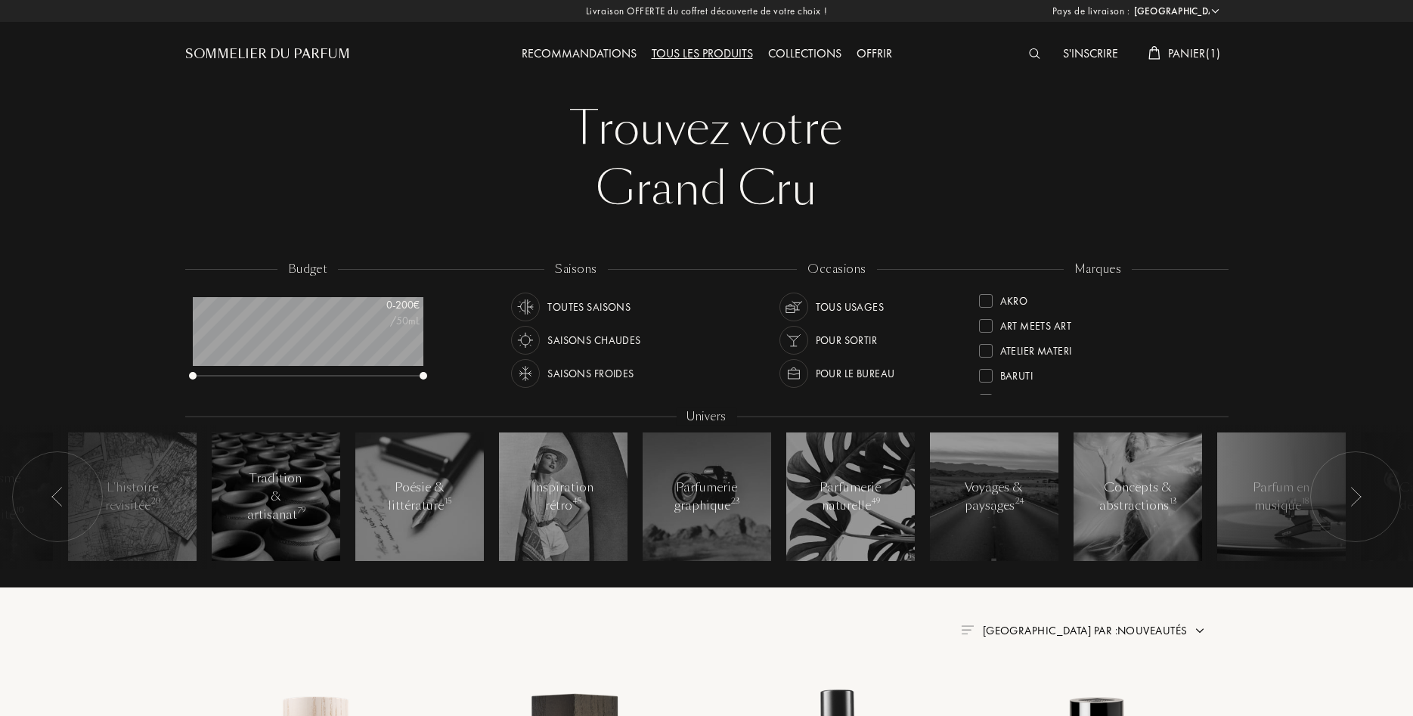
select select "FR"
click at [1031, 51] on img at bounding box center [1034, 53] width 11 height 11
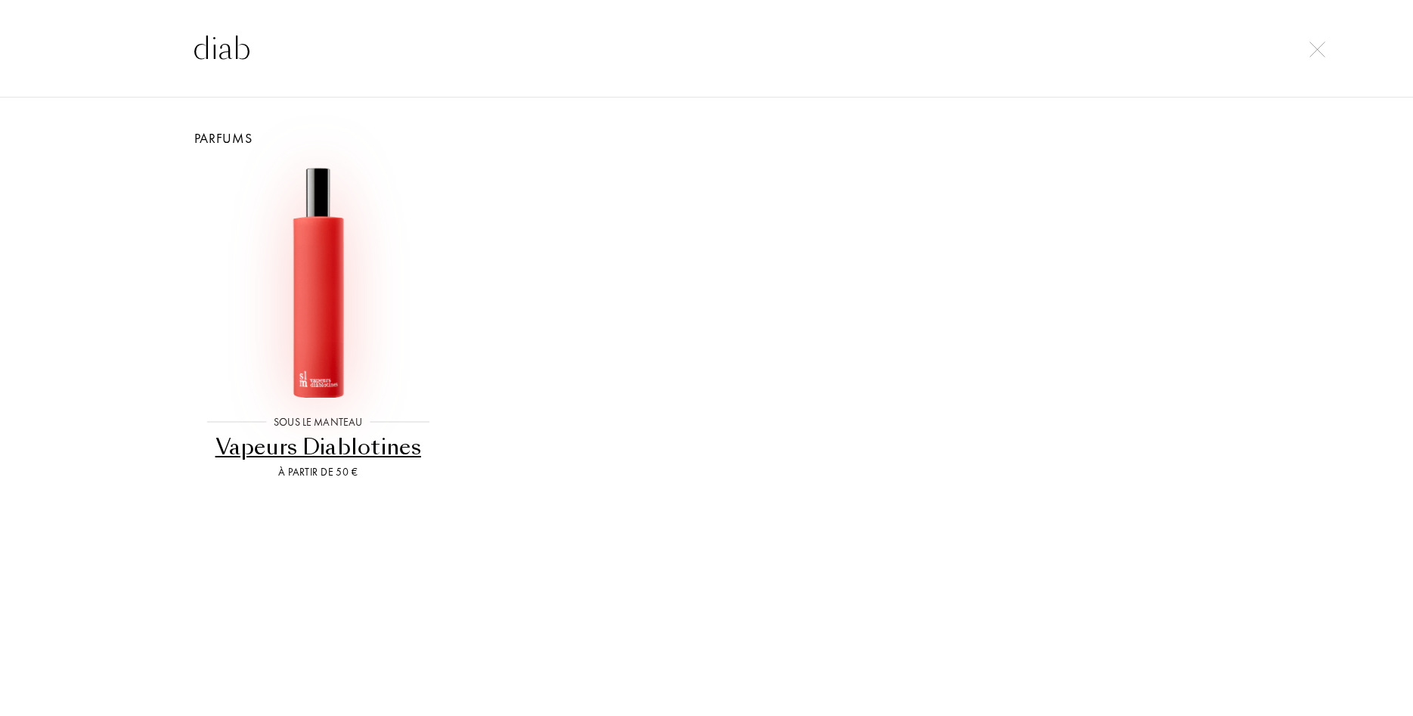
type input "diab"
click at [363, 299] on img at bounding box center [318, 281] width 233 height 233
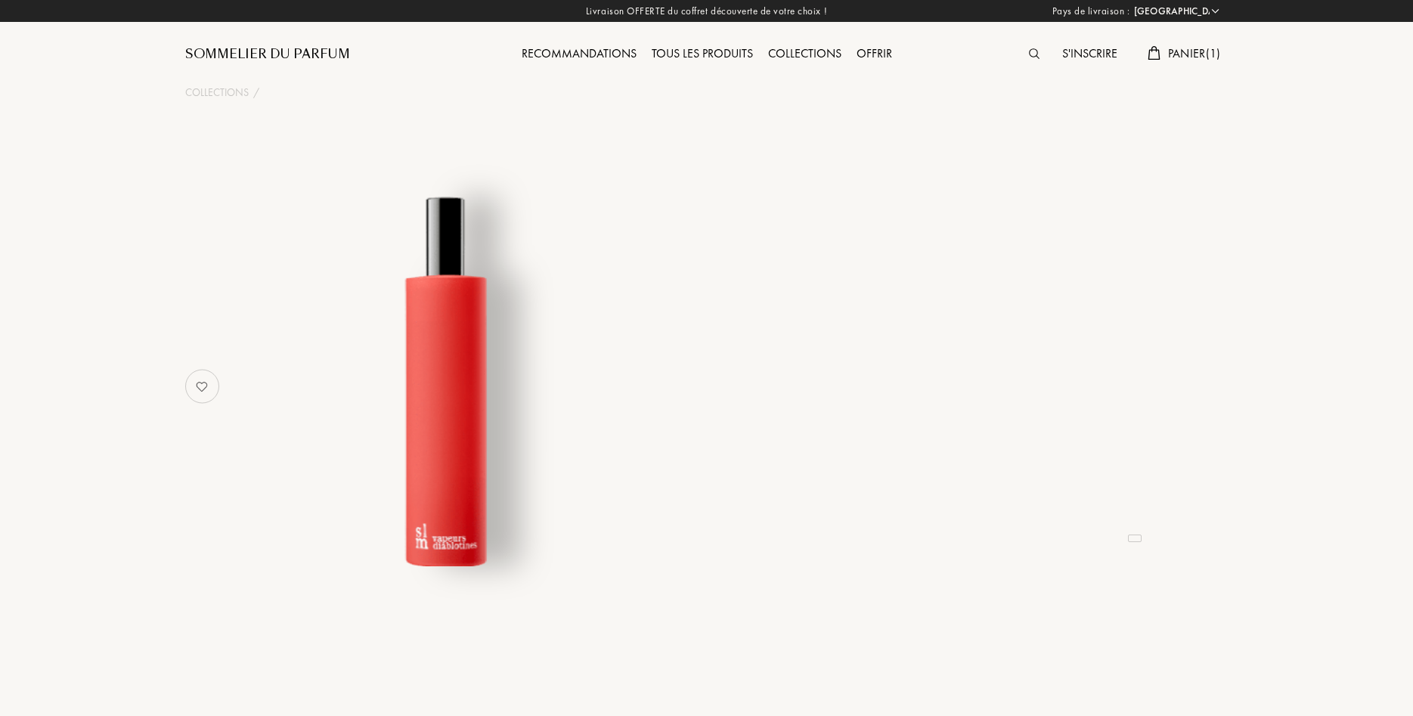
select select "FR"
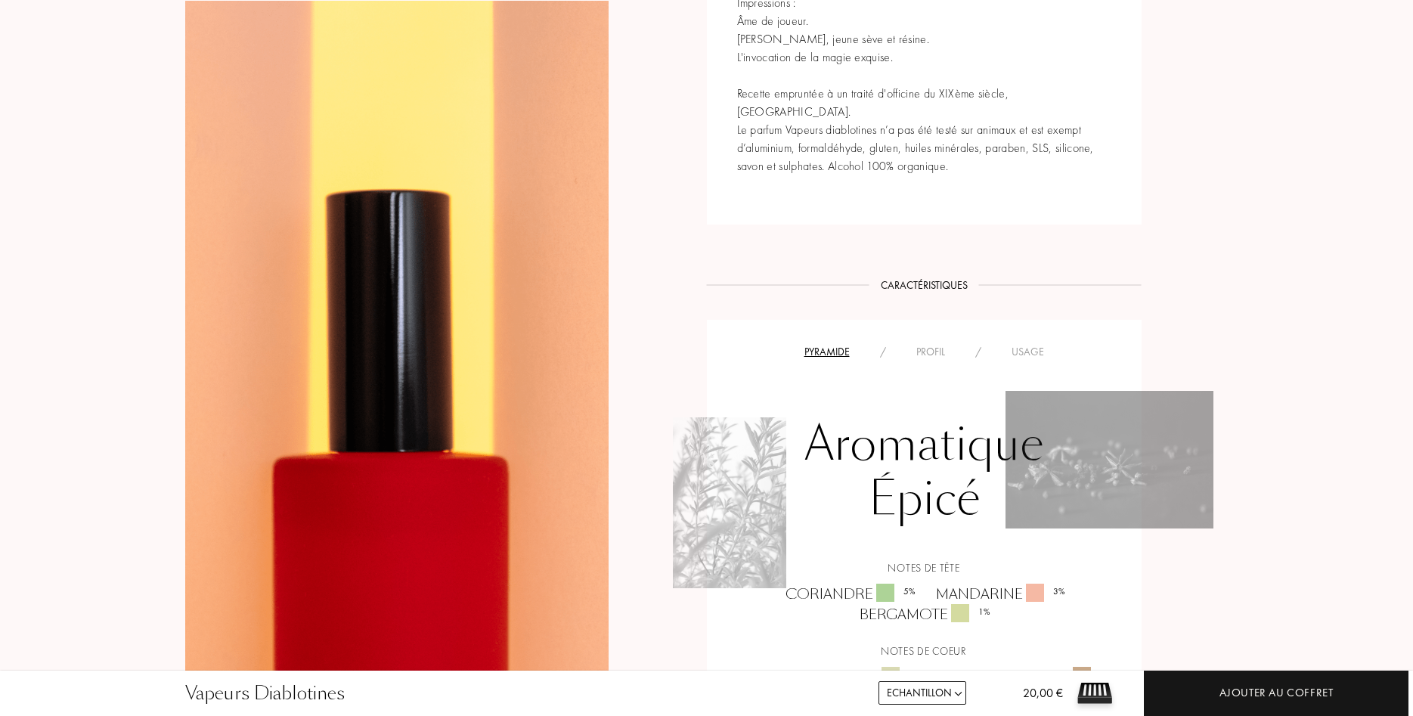
scroll to position [1080, 0]
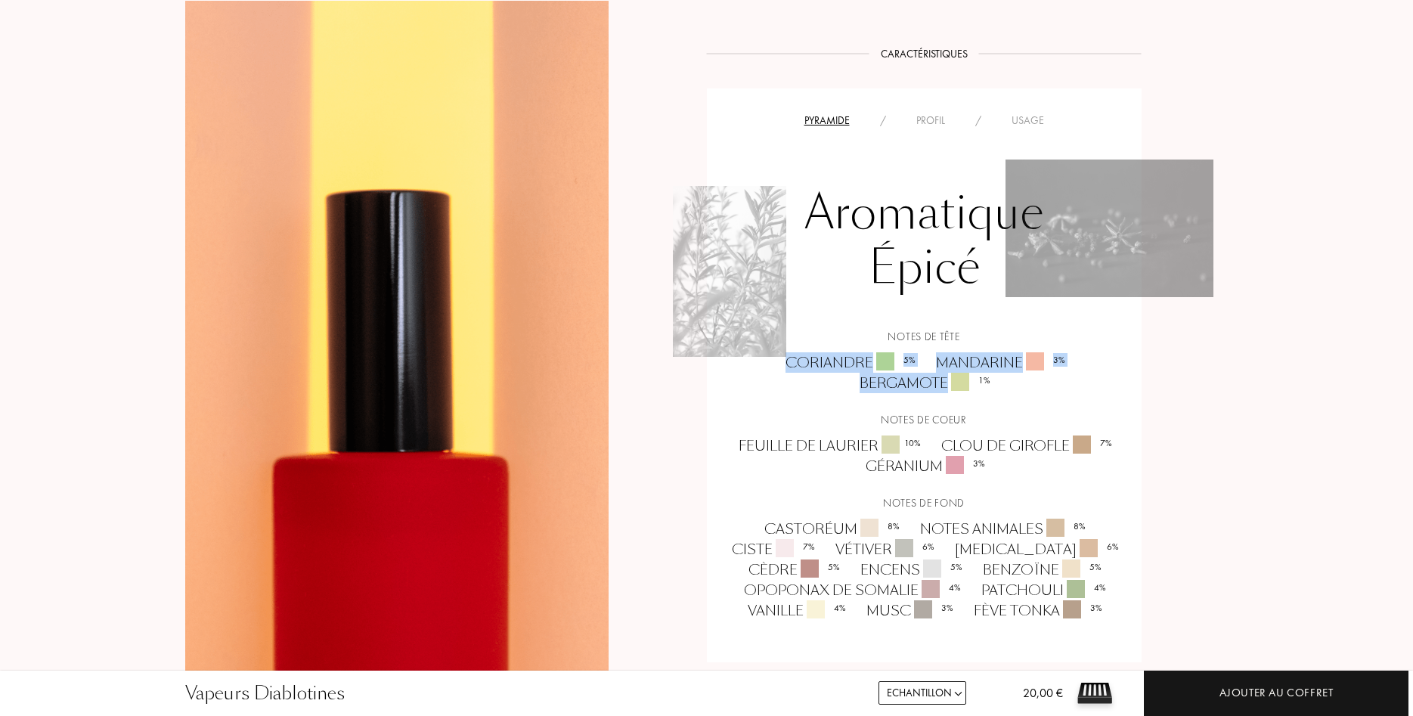
drag, startPoint x: 1005, startPoint y: 360, endPoint x: 780, endPoint y: 339, distance: 226.3
click at [780, 352] on div "Coriandre 5 % Mandarine 3 % Bergamote 1 %" at bounding box center [924, 372] width 412 height 41
